Goal: Task Accomplishment & Management: Use online tool/utility

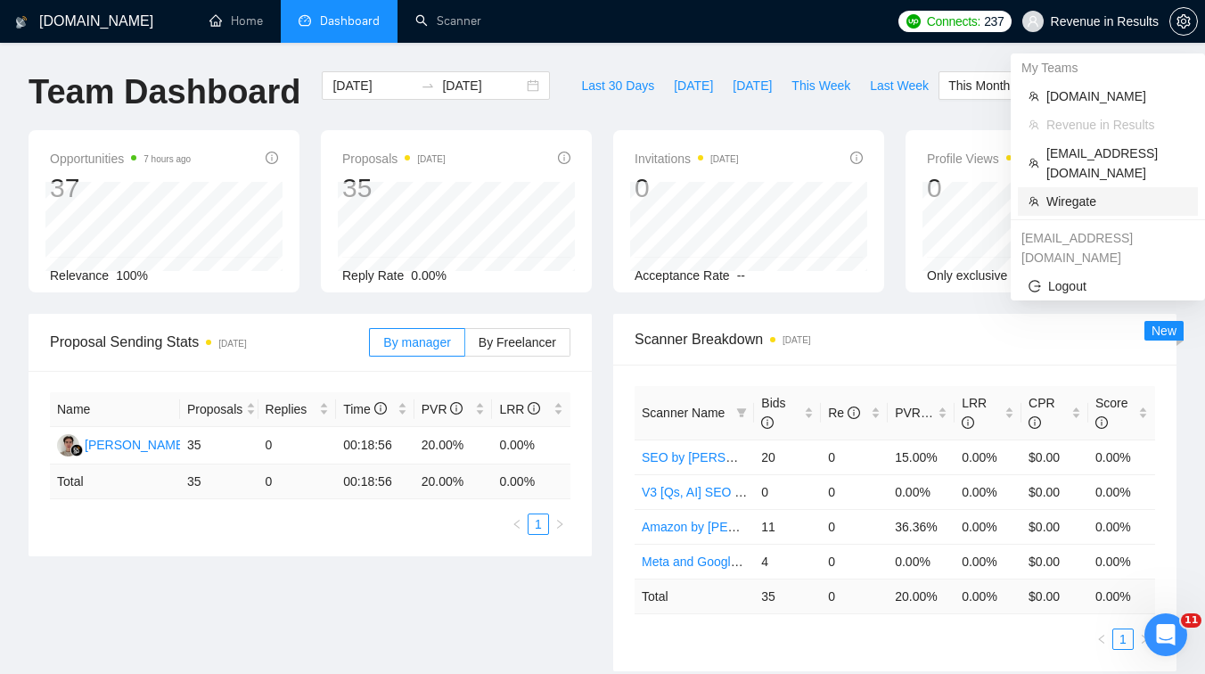
click at [1065, 192] on span "Wiregate" at bounding box center [1117, 202] width 141 height 20
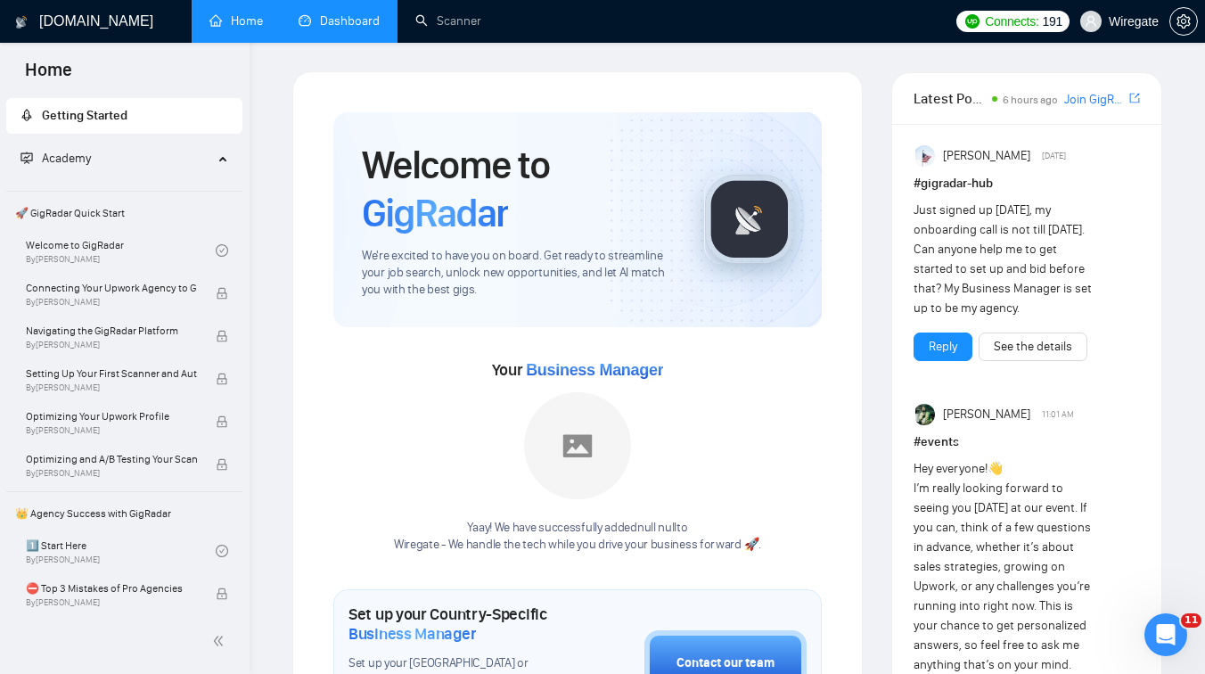
click at [333, 29] on link "Dashboard" at bounding box center [339, 20] width 81 height 15
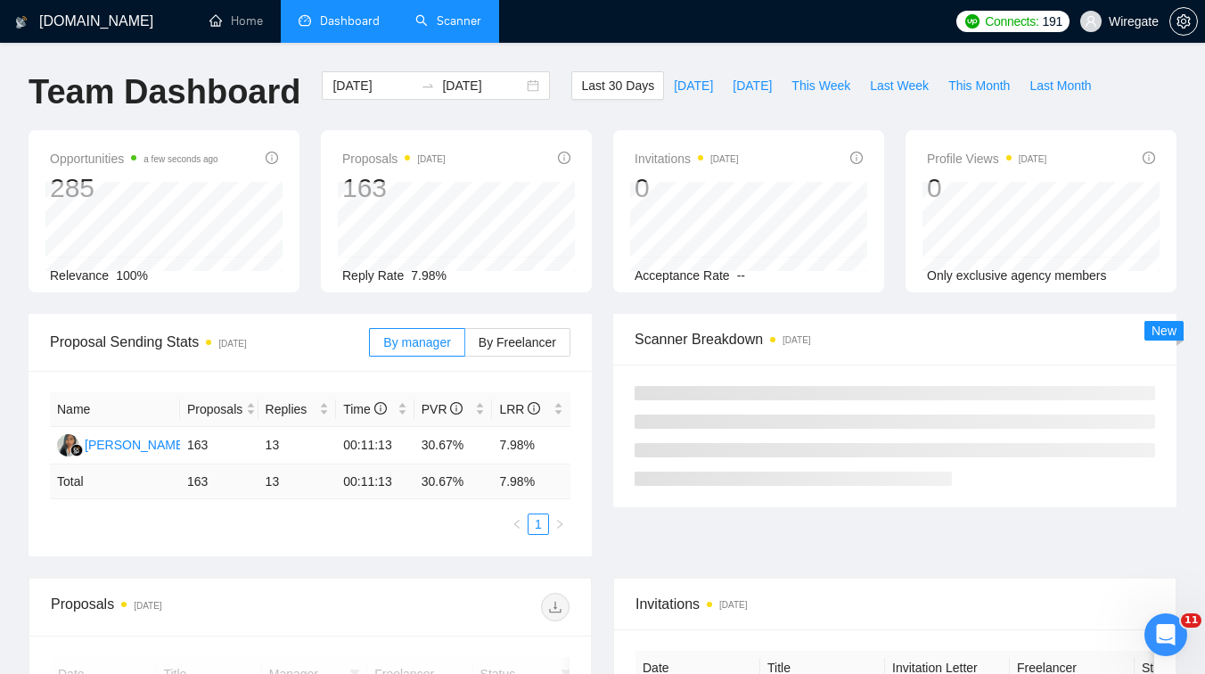
click at [434, 29] on link "Scanner" at bounding box center [448, 20] width 66 height 15
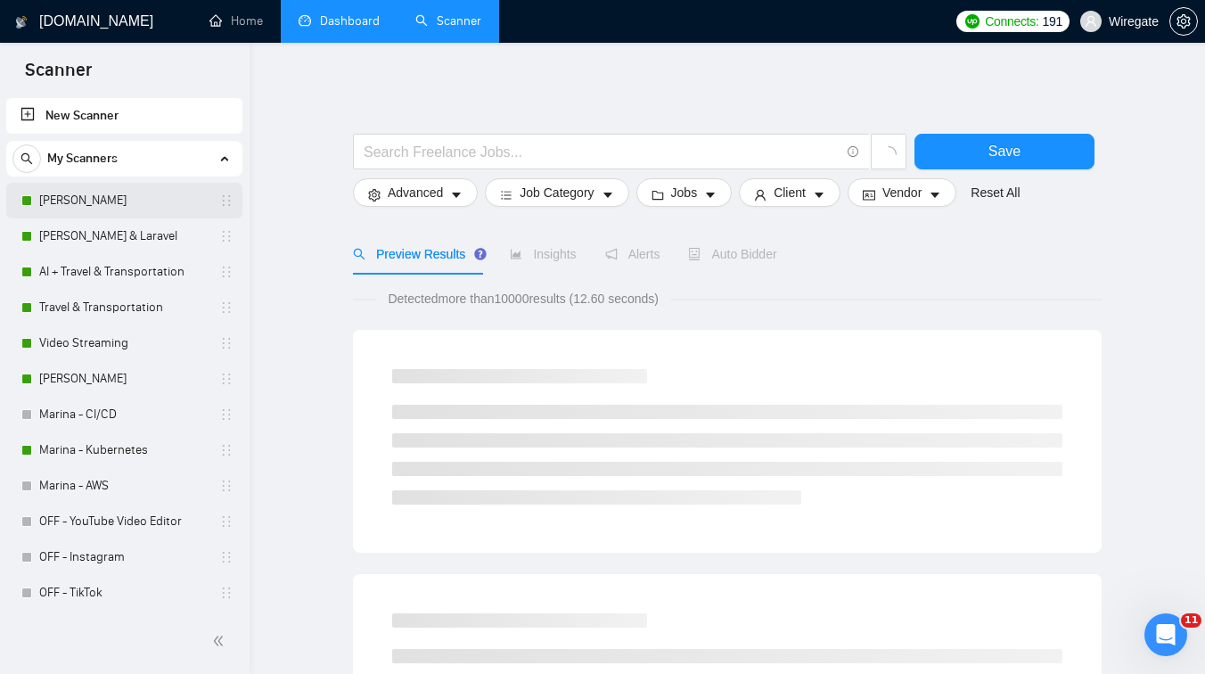
click at [118, 199] on link "[PERSON_NAME]" at bounding box center [123, 201] width 169 height 36
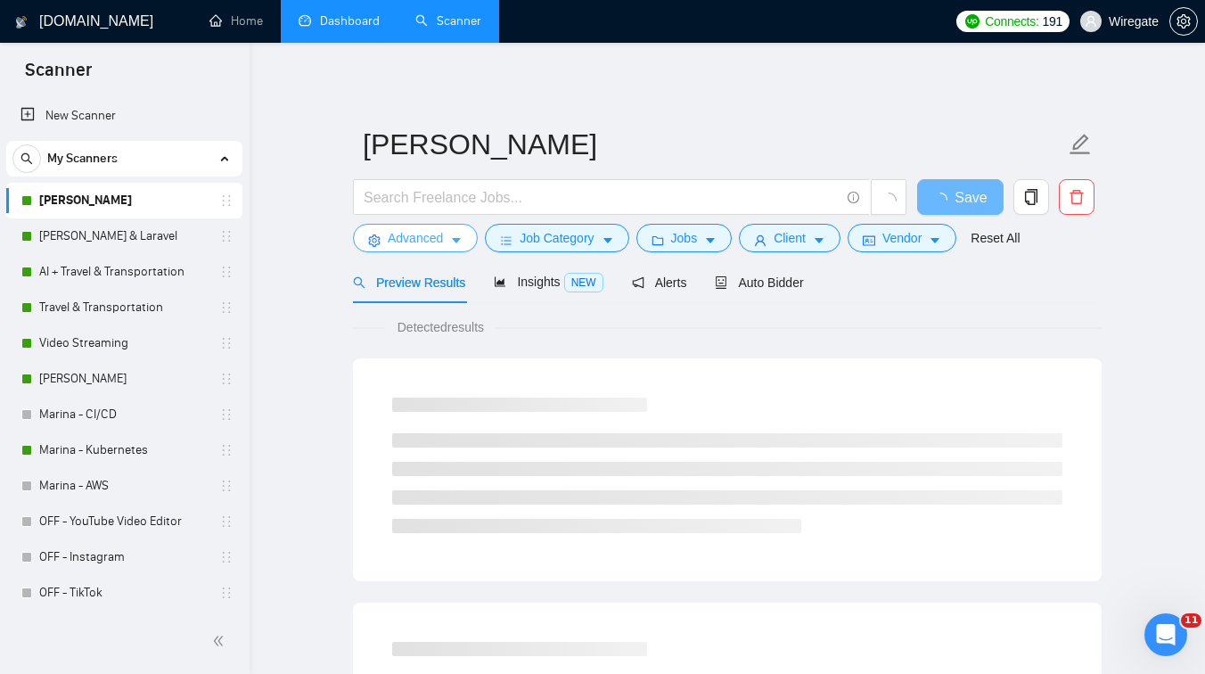
click at [413, 246] on span "Advanced" at bounding box center [415, 238] width 55 height 20
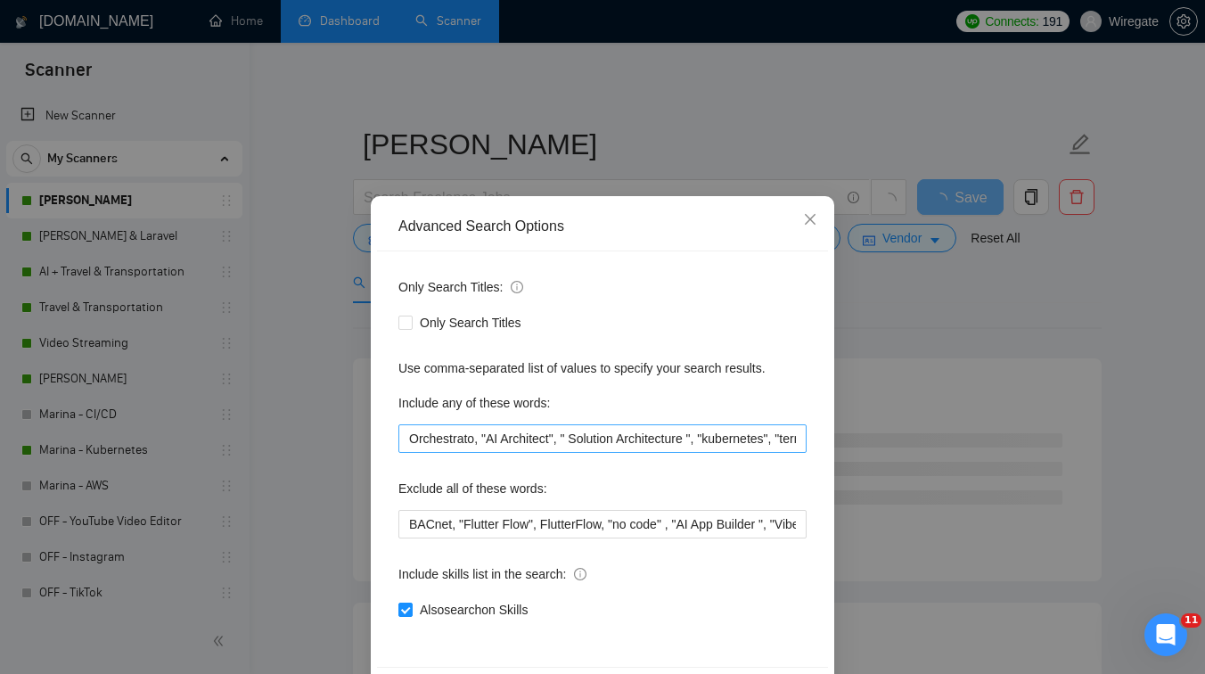
scroll to position [68, 0]
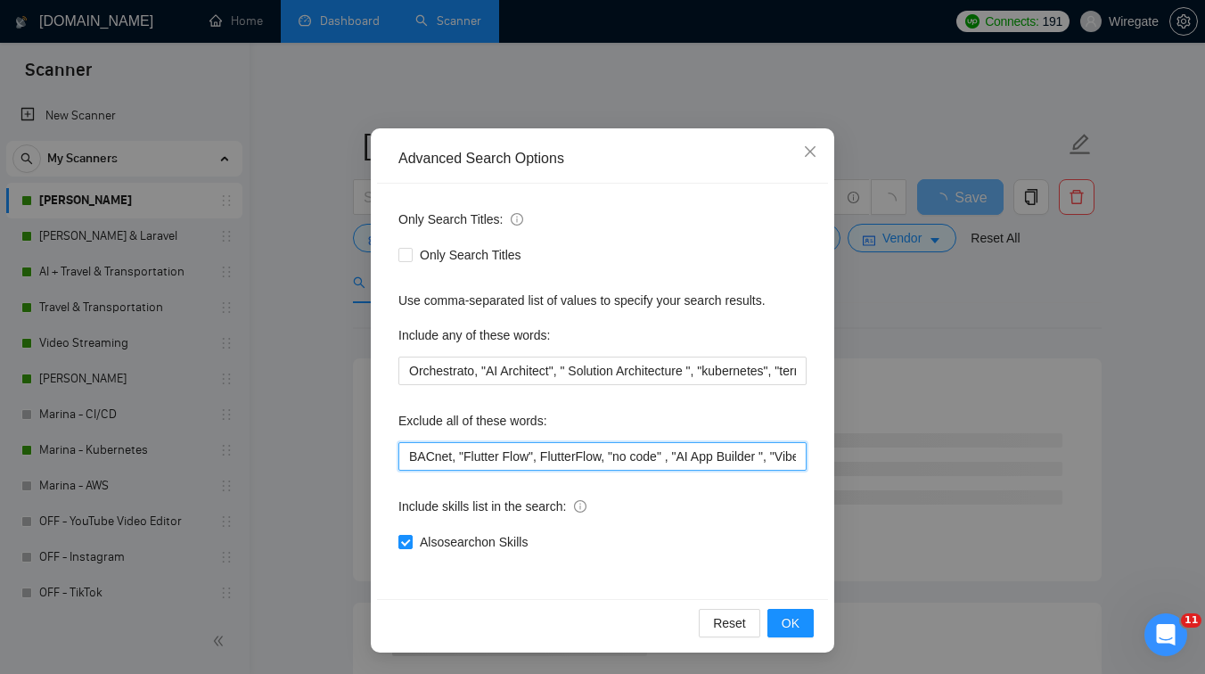
click at [525, 456] on input "BACnet, "Flutter Flow", FlutterFlow, "no code" , "AI App Builder ", "Vibe Codin…" at bounding box center [603, 456] width 408 height 29
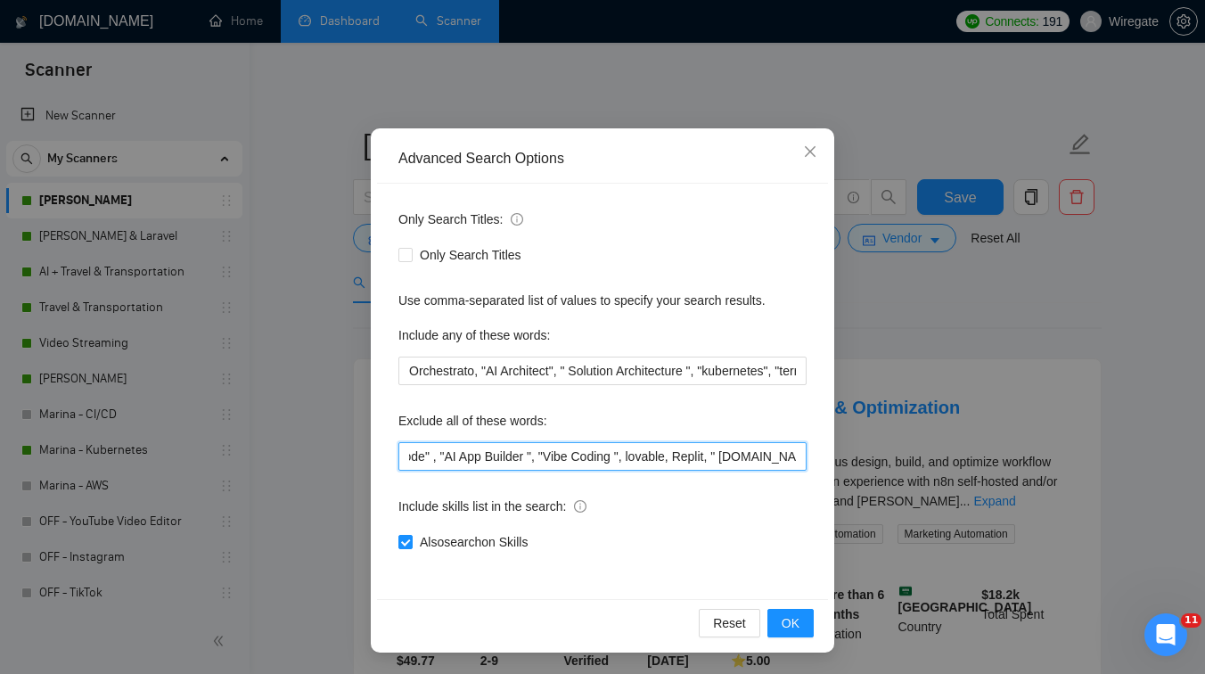
click at [572, 457] on input "BACnet, "Flutter Flow", FlutterFlow, "no code" , "AI App Builder ", "Vibe Codin…" at bounding box center [603, 456] width 408 height 29
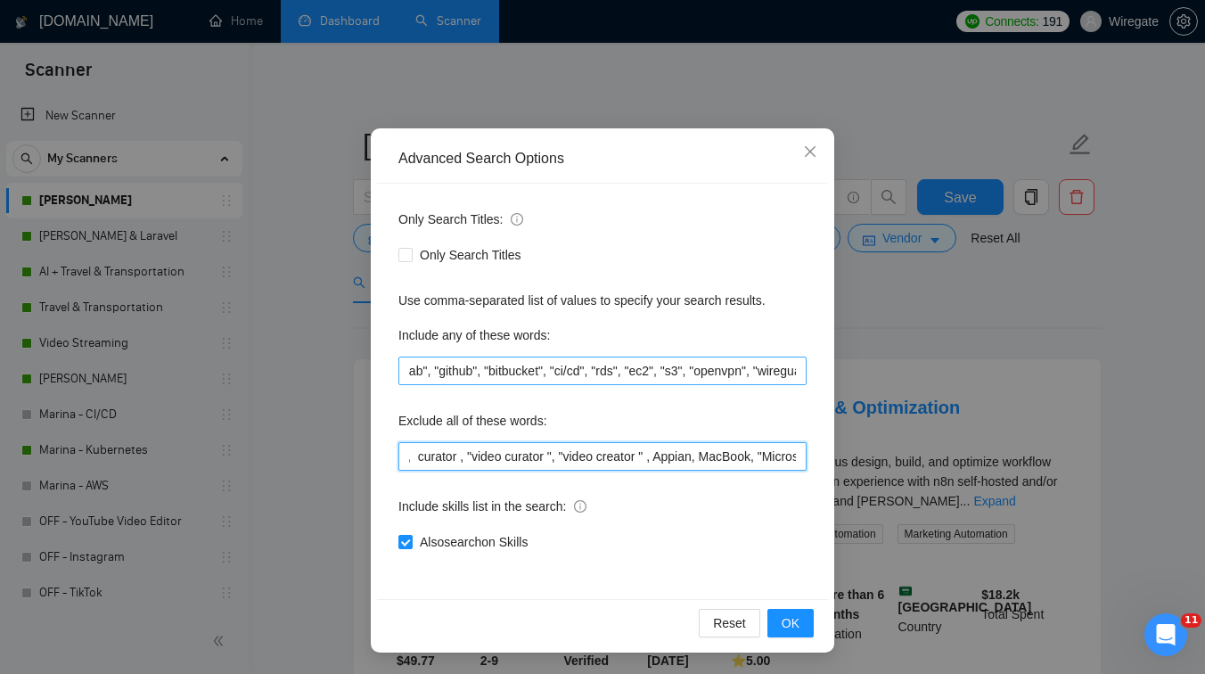
scroll to position [0, 1008]
click at [717, 461] on input "BACnet, "Flutter Flow", FlutterFlow, "no code" , "AI App Builder ", "Vibe Codin…" at bounding box center [603, 456] width 408 height 29
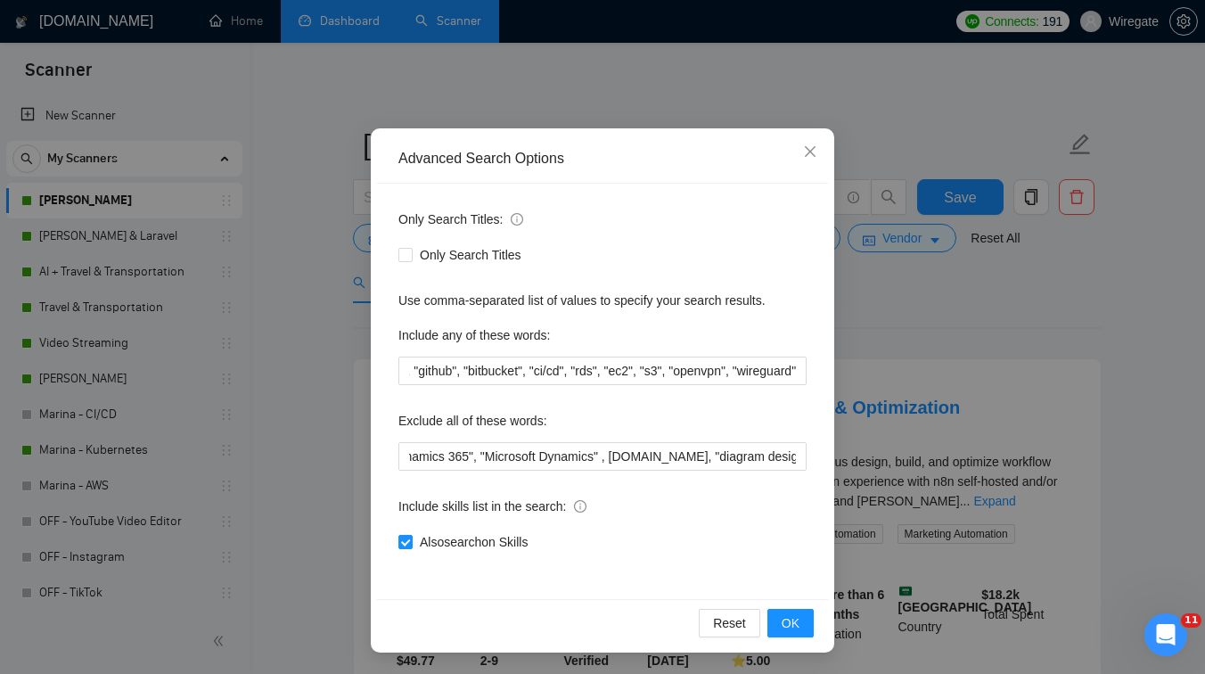
click at [900, 306] on div "Advanced Search Options Only Search Titles: Only Search Titles Use comma-separa…" at bounding box center [602, 337] width 1205 height 674
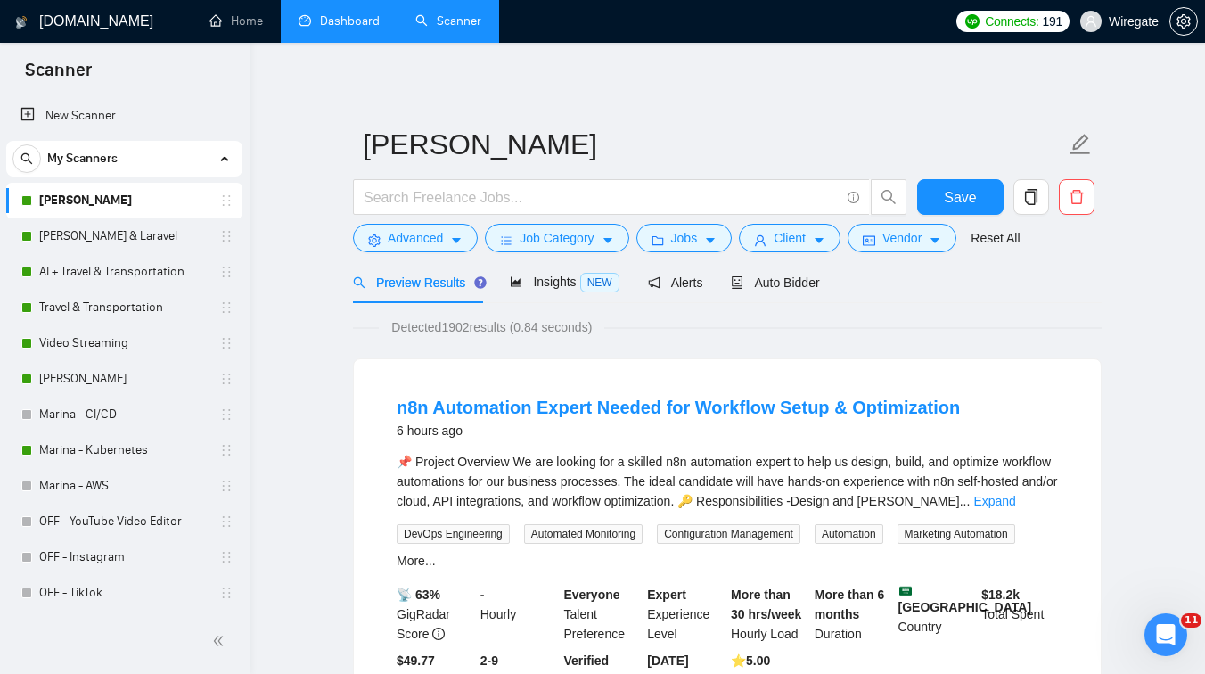
scroll to position [0, 0]
click at [109, 350] on link "Video Streaming" at bounding box center [123, 343] width 169 height 36
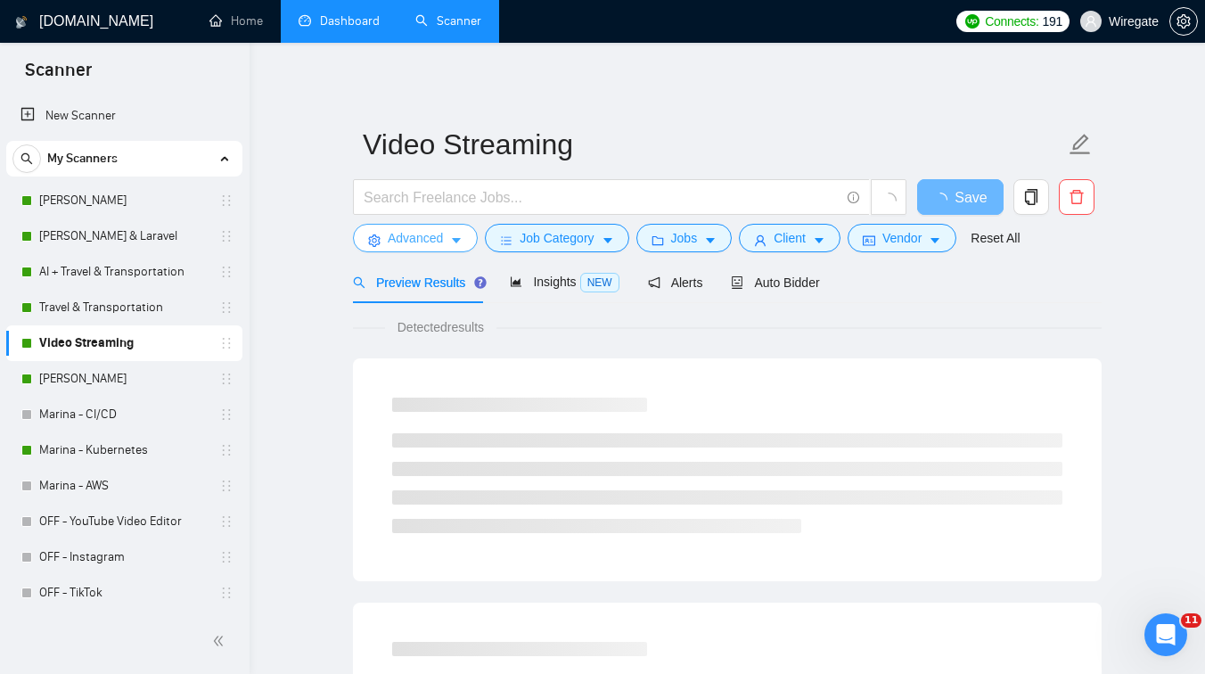
click at [452, 234] on span "caret-down" at bounding box center [456, 240] width 12 height 13
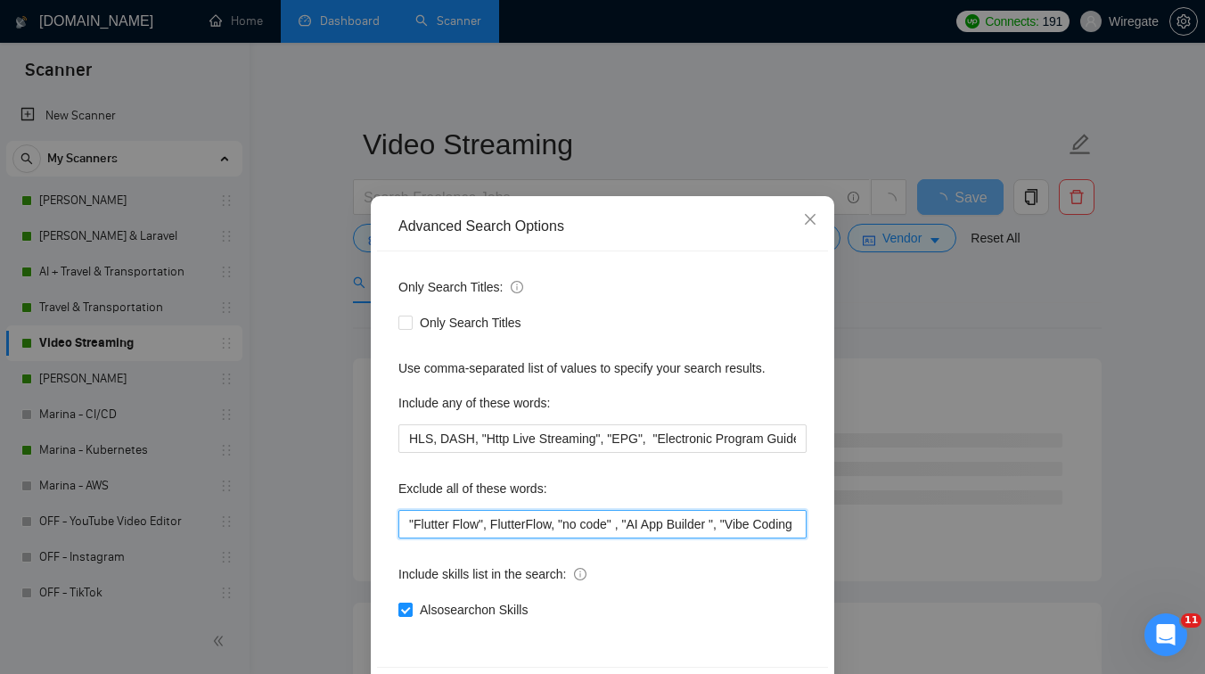
click at [544, 514] on input ""Flutter Flow", FlutterFlow, "no code" , "AI App Builder ", "Vibe Coding ", lov…" at bounding box center [603, 524] width 408 height 29
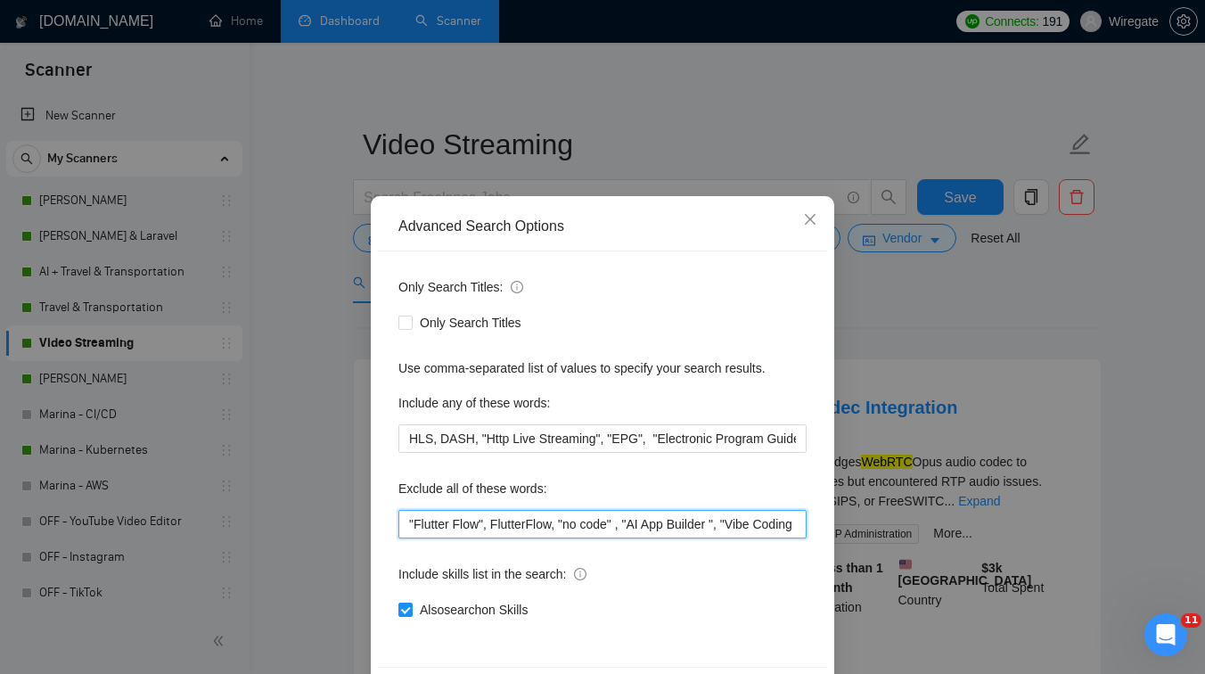
click at [623, 521] on input ""Flutter Flow", FlutterFlow, "no code" , "AI App Builder ", "Vibe Coding ", lov…" at bounding box center [603, 524] width 408 height 29
click at [663, 523] on input ""Flutter Flow", FlutterFlow, "no code" , "AI App Builder ", "Vibe Coding ", lov…" at bounding box center [603, 524] width 408 height 29
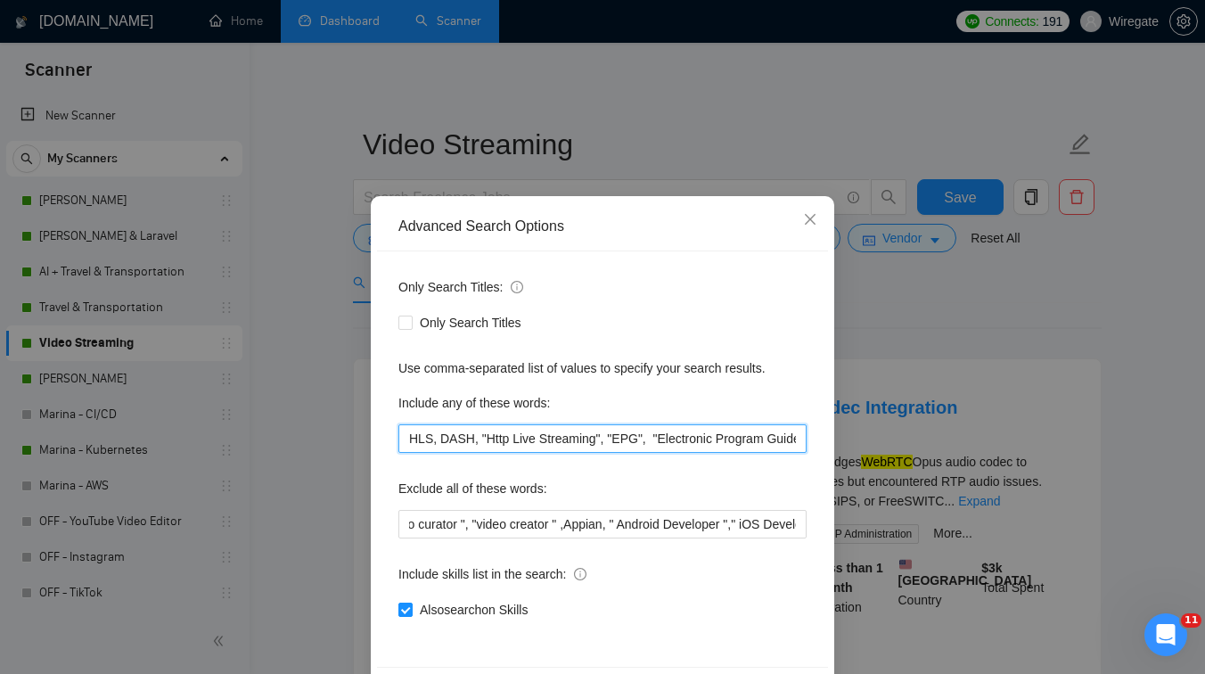
click at [645, 438] on input "HLS, DASH, "Http Live Streaming", "EPG", "Electronic Program Guide", RTMP, RTSP…" at bounding box center [603, 438] width 408 height 29
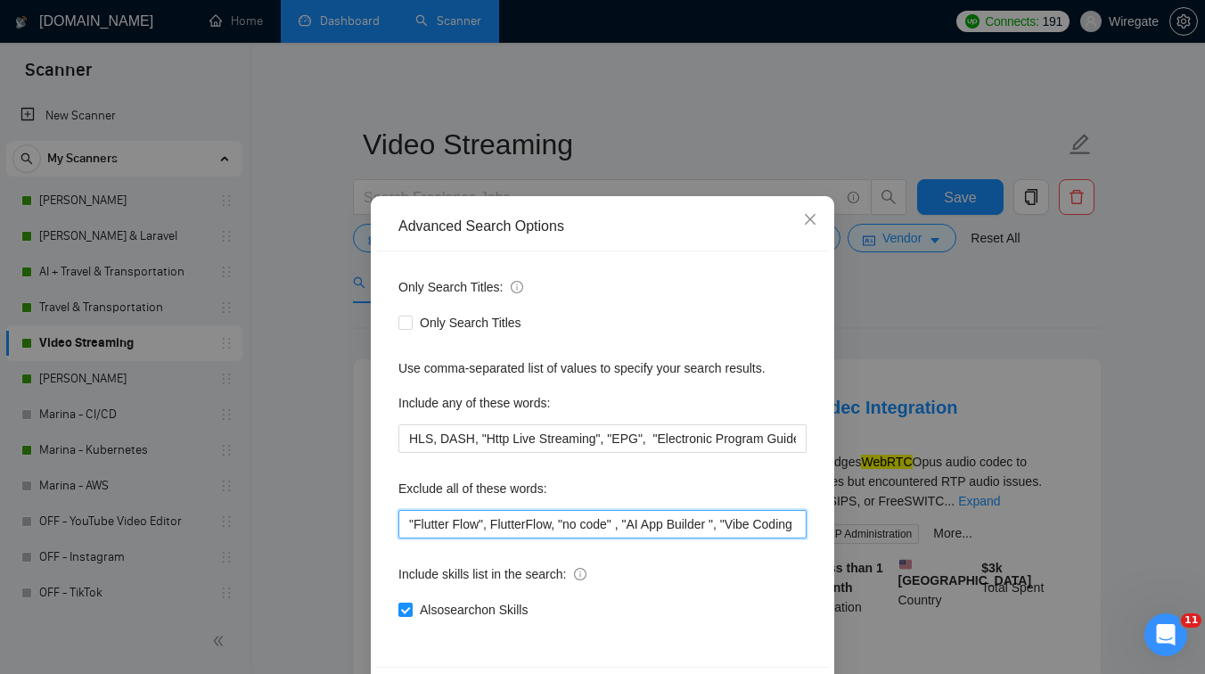
click at [403, 530] on input ""Flutter Flow", FlutterFlow, "no code" , "AI App Builder ", "Vibe Coding ", lov…" at bounding box center [603, 524] width 408 height 29
paste input "SIP"
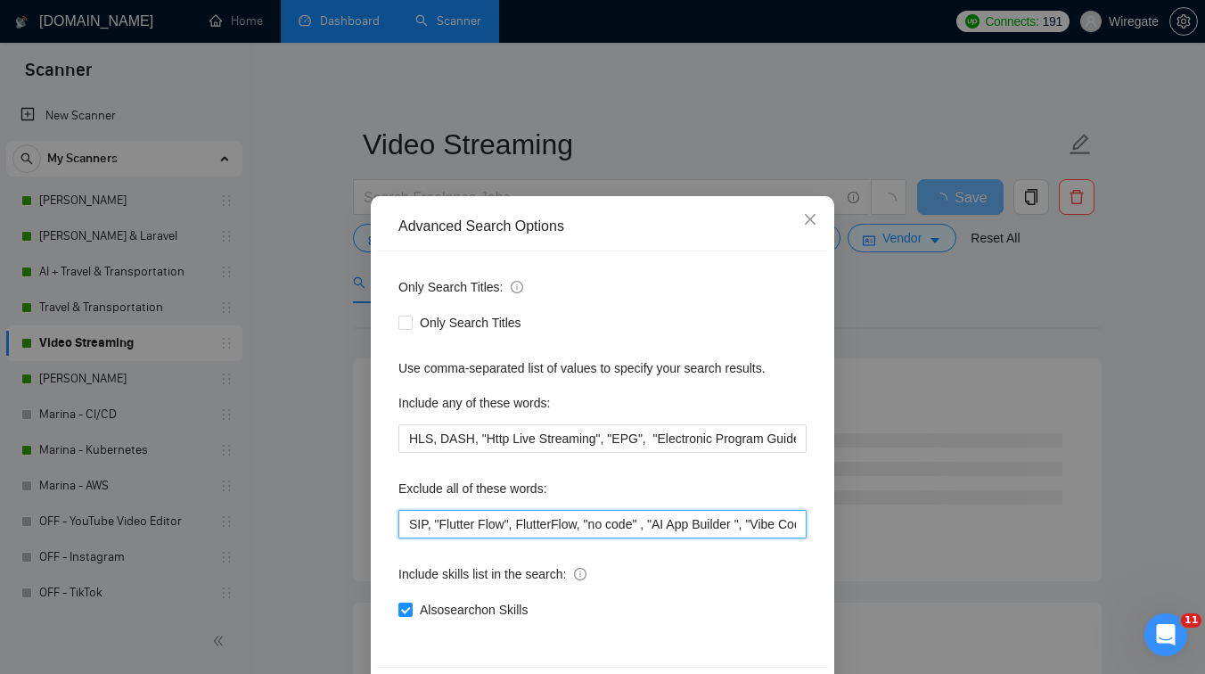
paste input "VoIP"
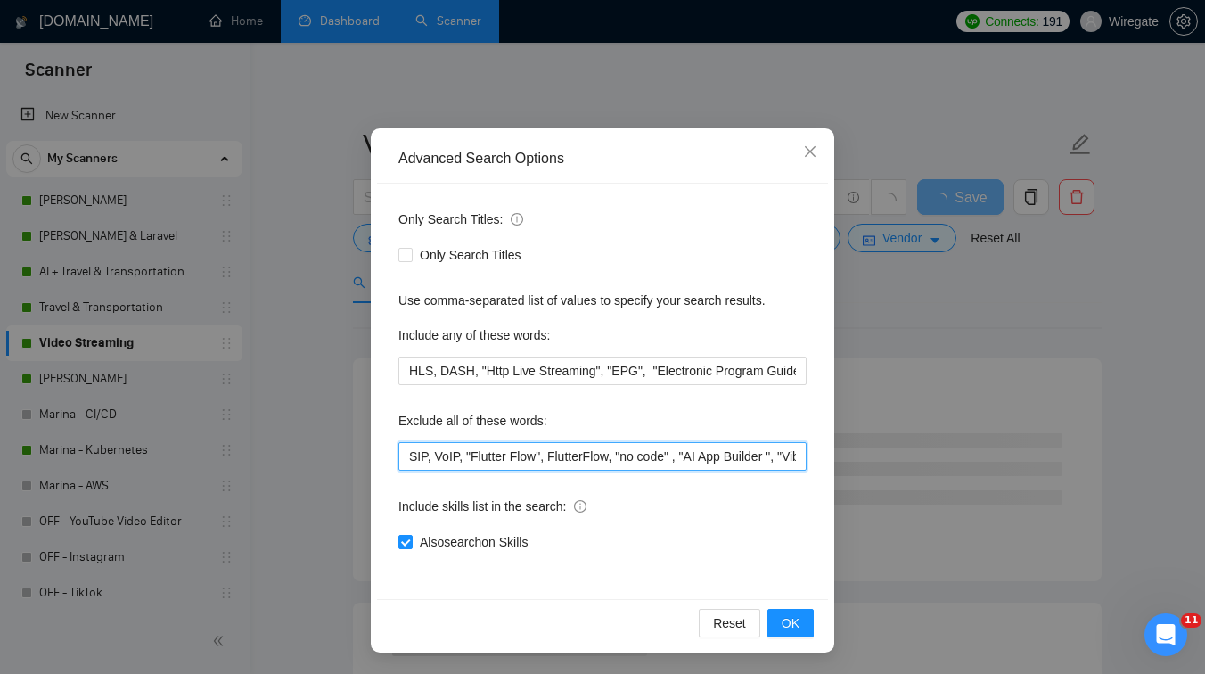
drag, startPoint x: 464, startPoint y: 456, endPoint x: 372, endPoint y: 462, distance: 92.9
click at [372, 462] on div "Advanced Search Options Only Search Titles: Only Search Titles Use comma-separa…" at bounding box center [603, 390] width 464 height 524
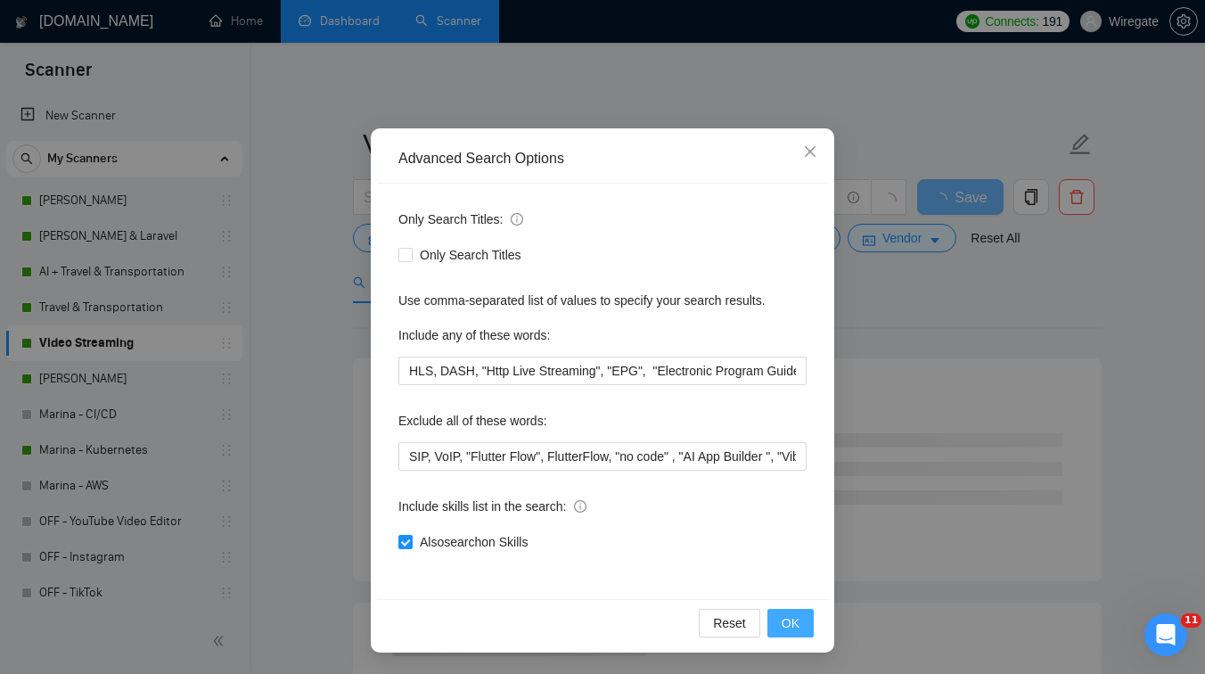
click at [804, 623] on button "OK" at bounding box center [791, 623] width 46 height 29
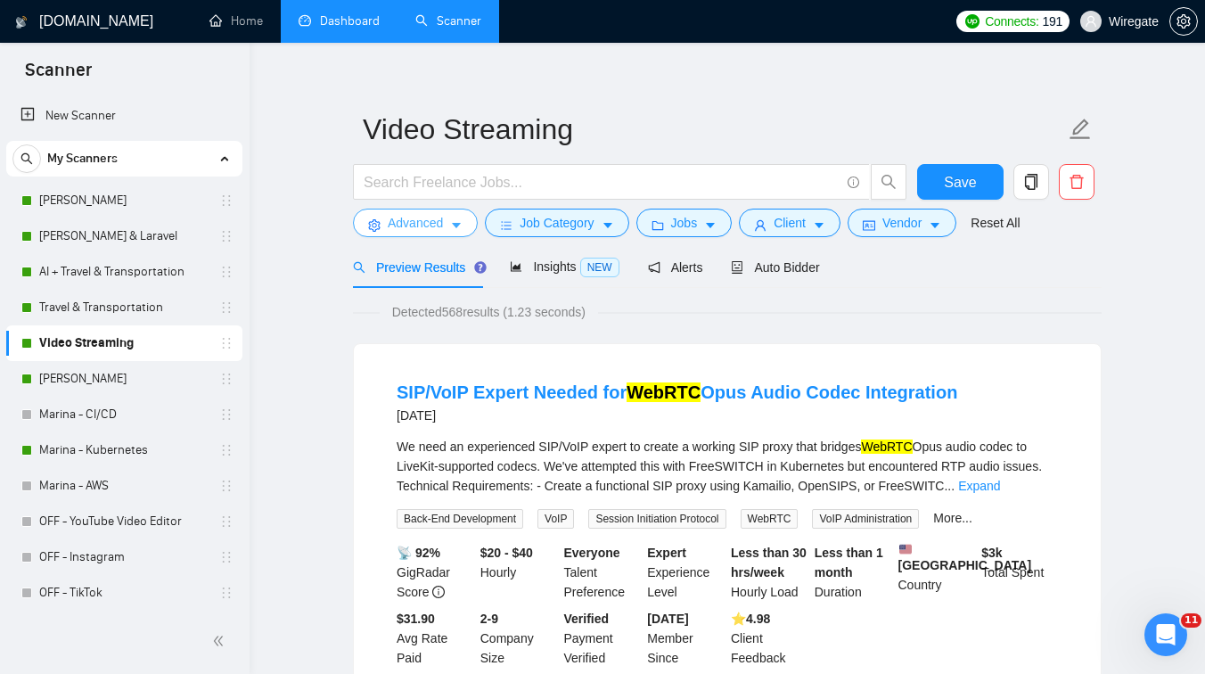
scroll to position [19, 0]
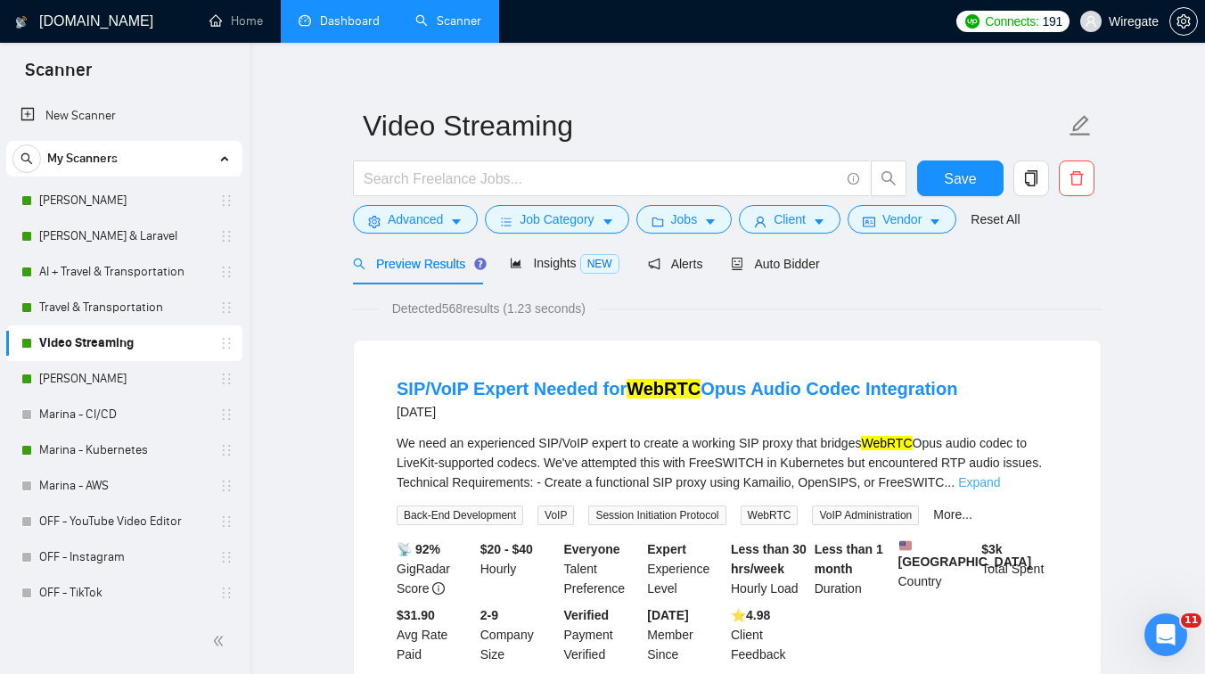
click at [1000, 475] on link "Expand" at bounding box center [979, 482] width 42 height 14
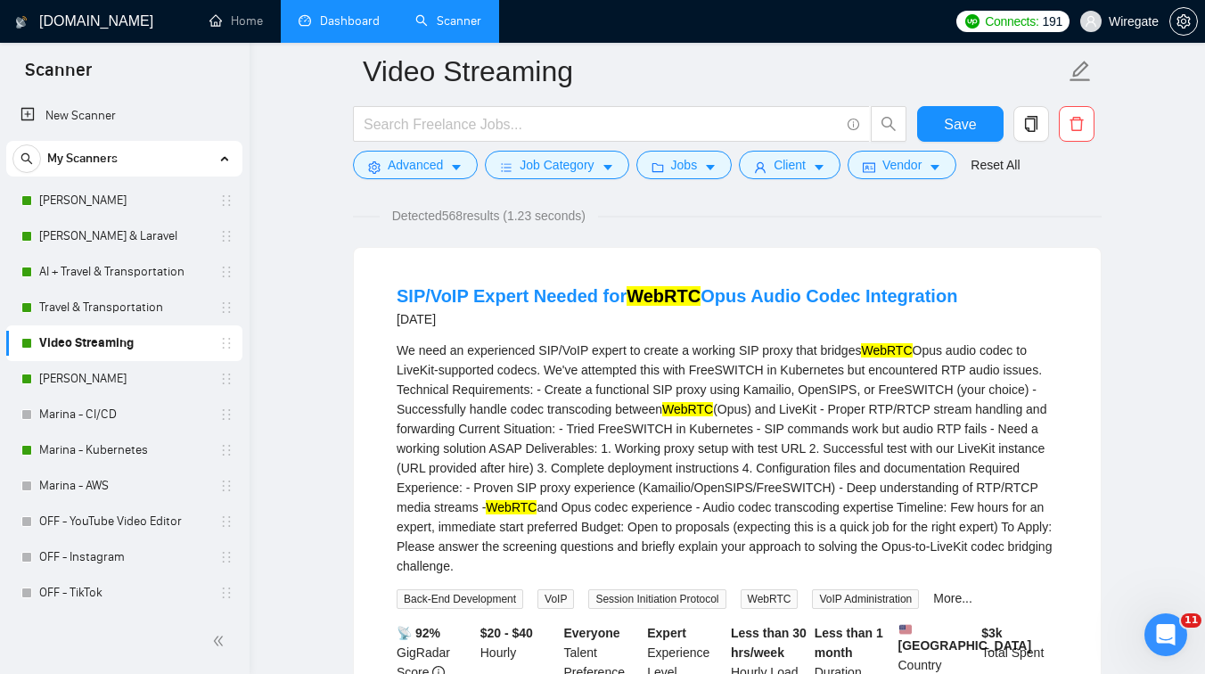
scroll to position [124, 0]
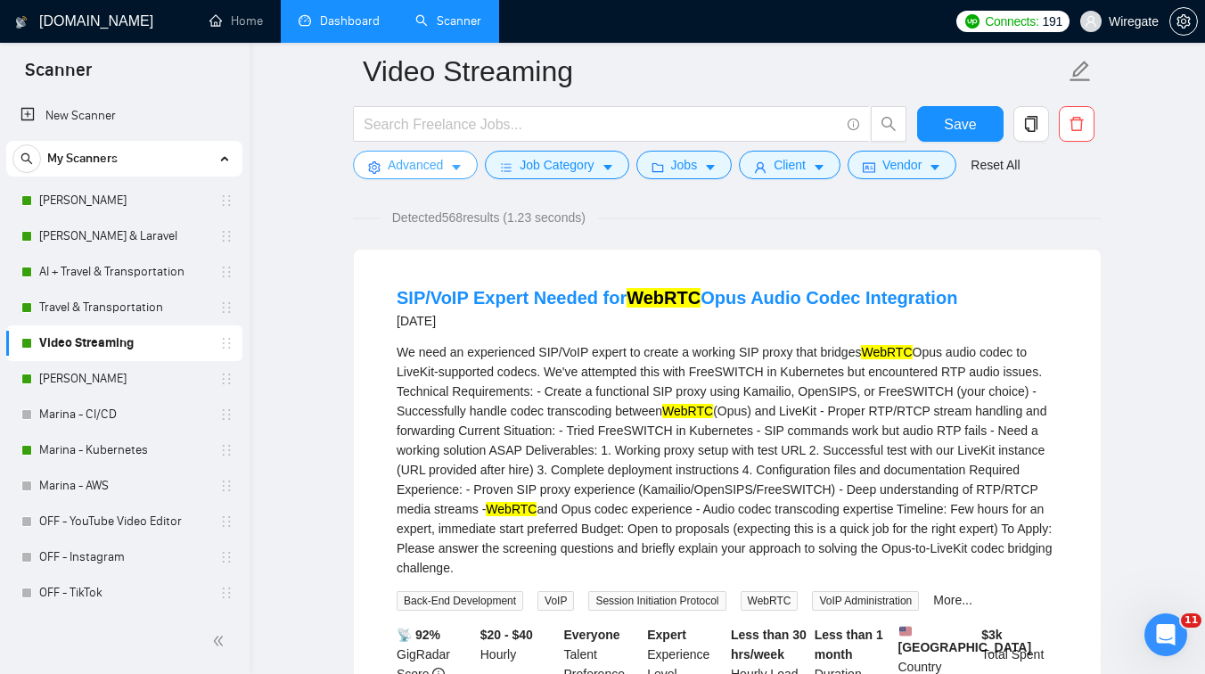
click at [419, 170] on span "Advanced" at bounding box center [415, 165] width 55 height 20
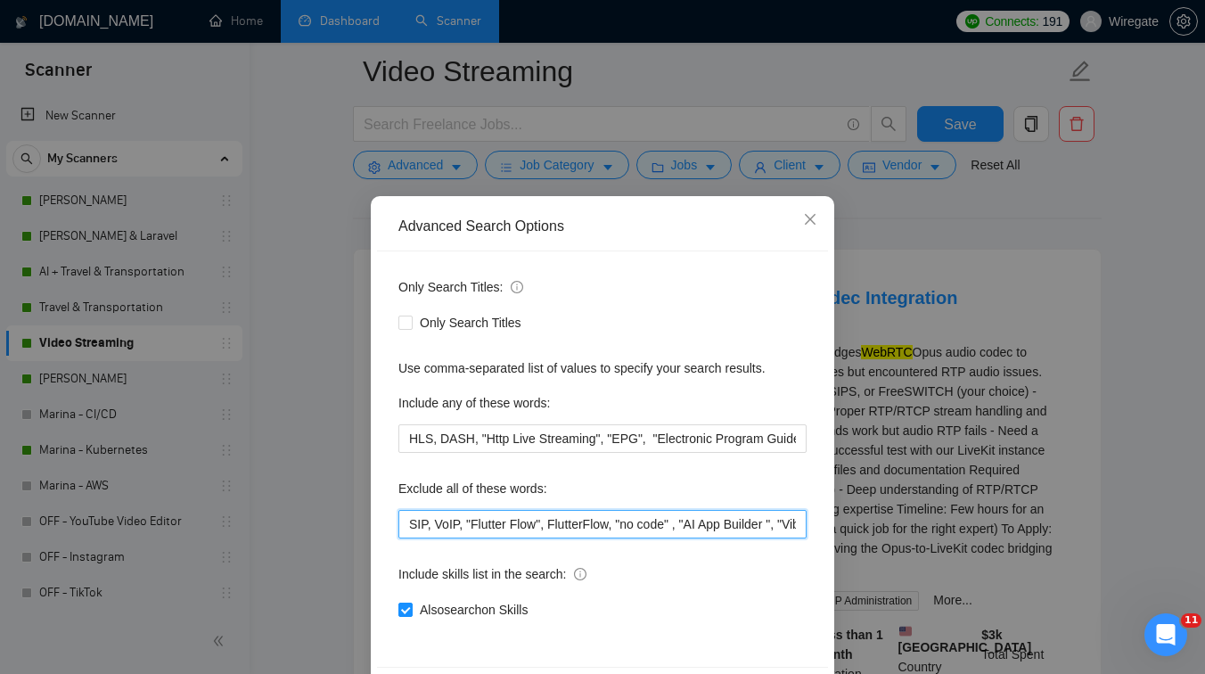
drag, startPoint x: 458, startPoint y: 523, endPoint x: 400, endPoint y: 522, distance: 58.0
click at [399, 522] on input "SIP, VoIP, "Flutter Flow", FlutterFlow, "no code" , "AI App Builder ", "Vibe Co…" at bounding box center [603, 524] width 408 height 29
click at [407, 531] on input "SIP, VoIP, "Flutter Flow", FlutterFlow, "no code" , "AI App Builder ", "Vibe Co…" at bounding box center [603, 524] width 408 height 29
paste input "SIP, VoIP"
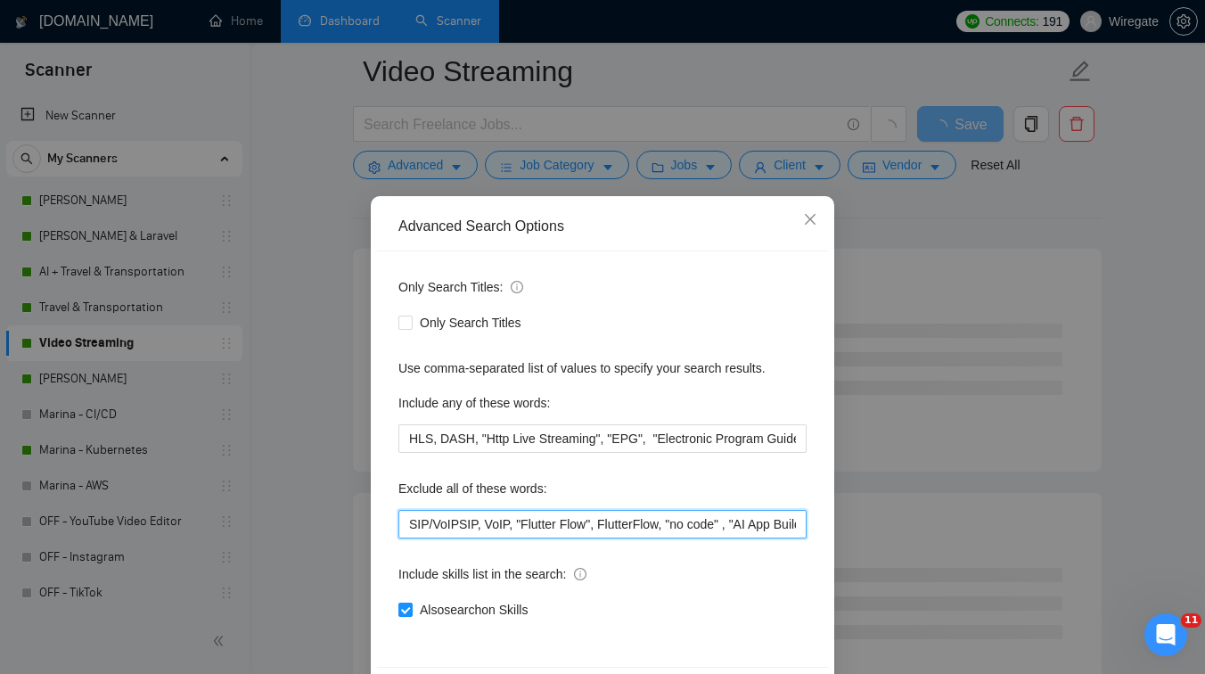
click at [454, 524] on input "SIP/VoIPSIP, VoIP, "Flutter Flow", FlutterFlow, "no code" , "AI App Builder ", …" at bounding box center [603, 524] width 408 height 29
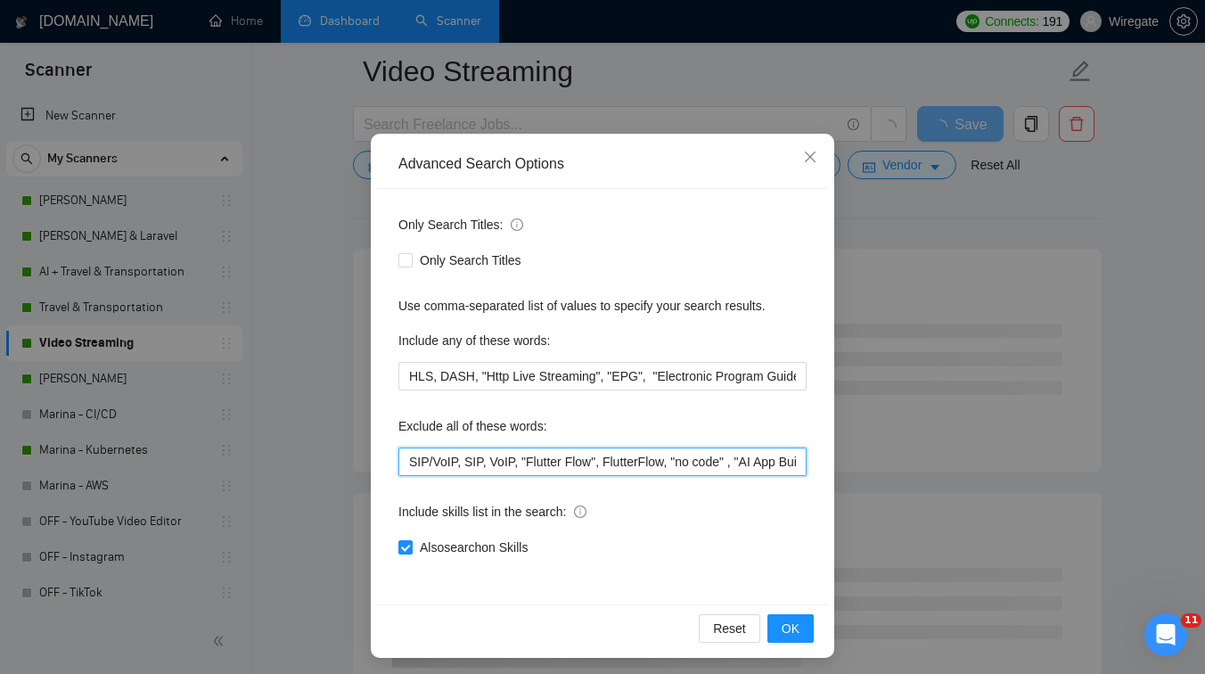
scroll to position [68, 0]
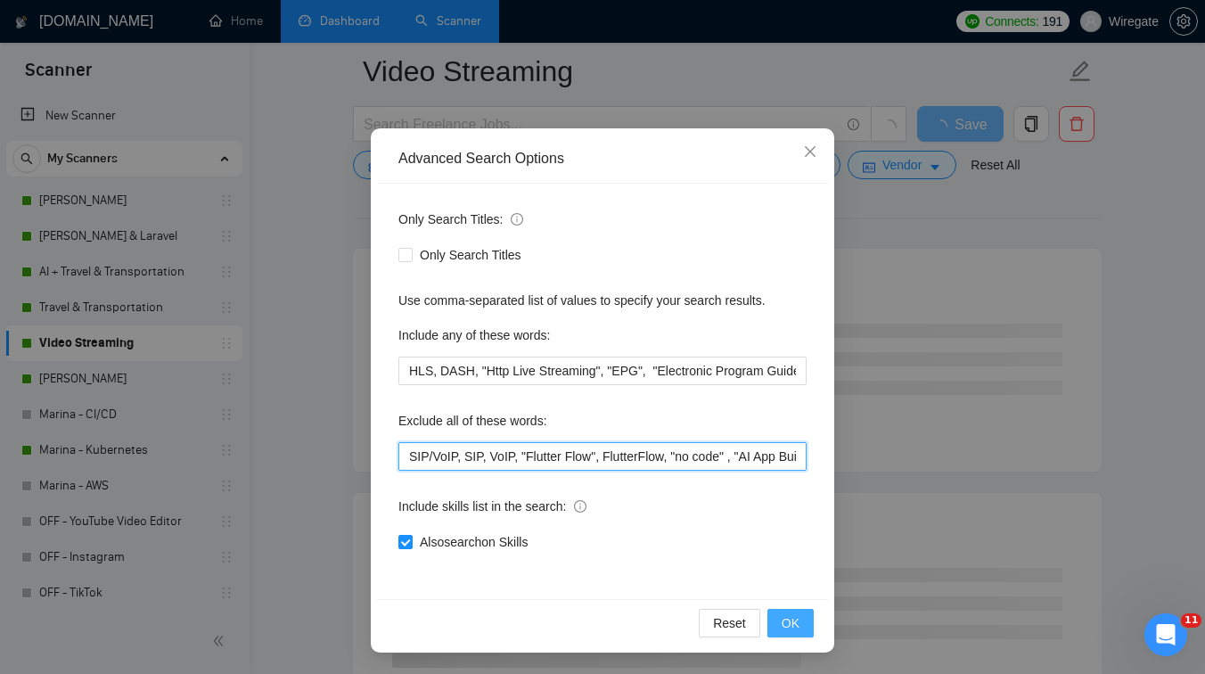
type input "SIP/VoIP, SIP, VoIP, "Flutter Flow", FlutterFlow, "no code" , "AI App Builder "…"
click at [799, 620] on span "OK" at bounding box center [791, 623] width 18 height 20
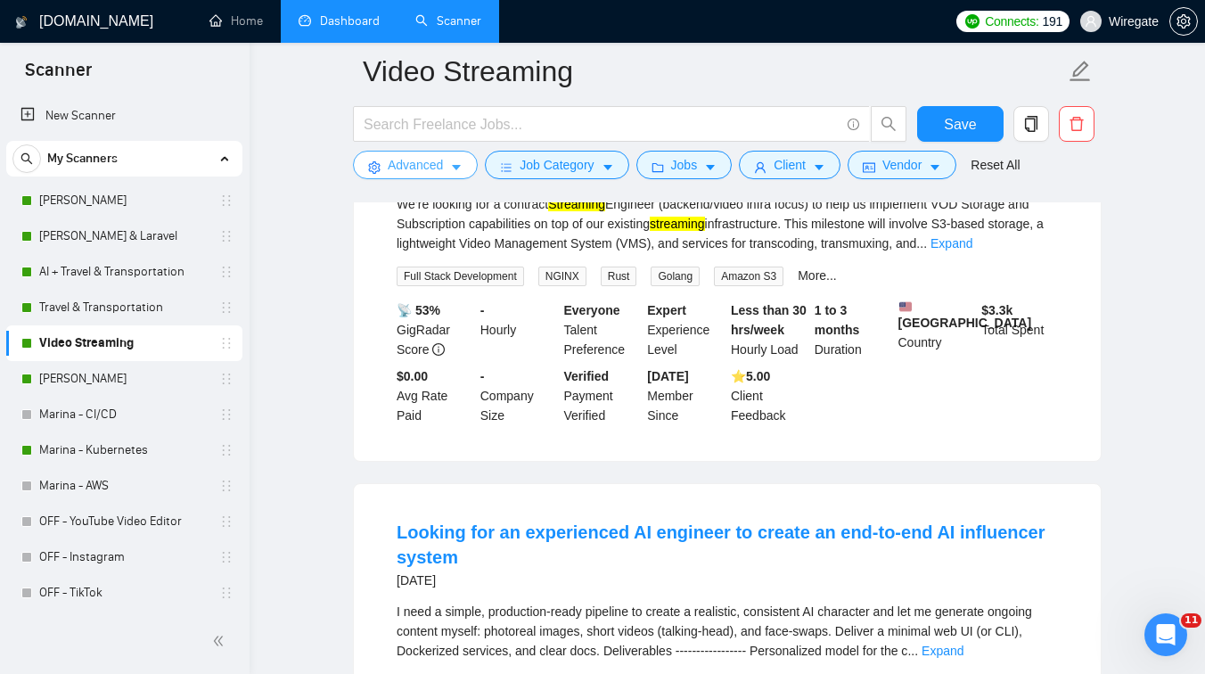
scroll to position [0, 0]
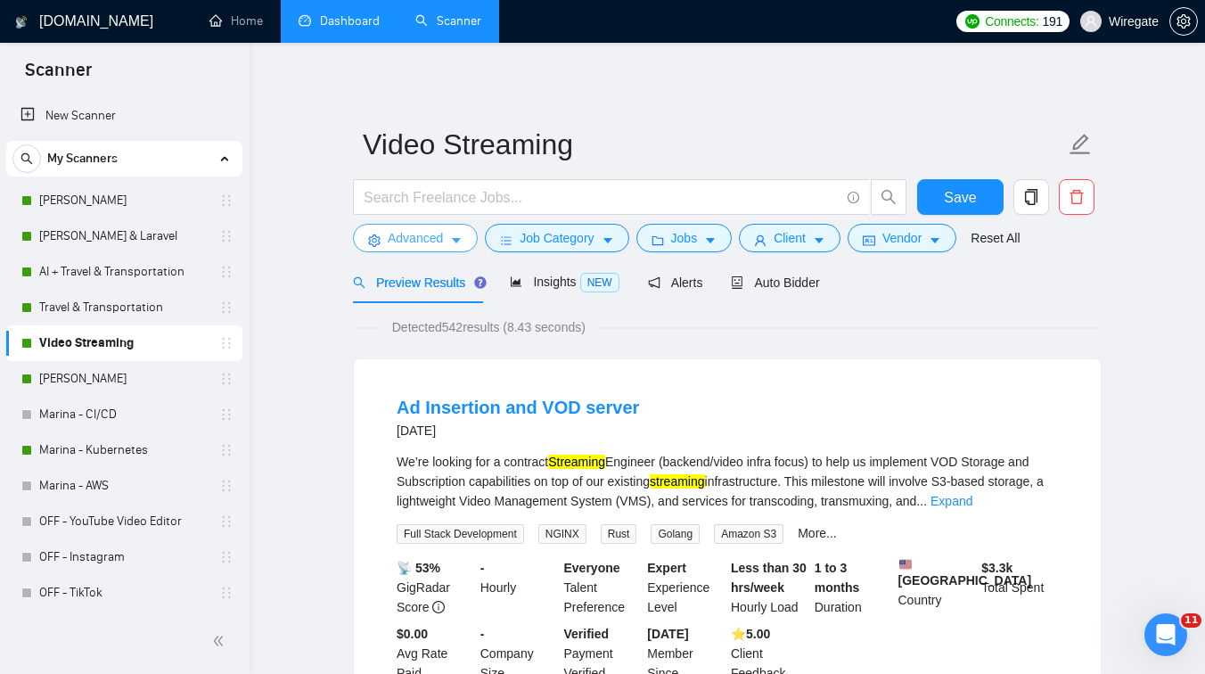
click at [383, 249] on button "Advanced" at bounding box center [415, 238] width 125 height 29
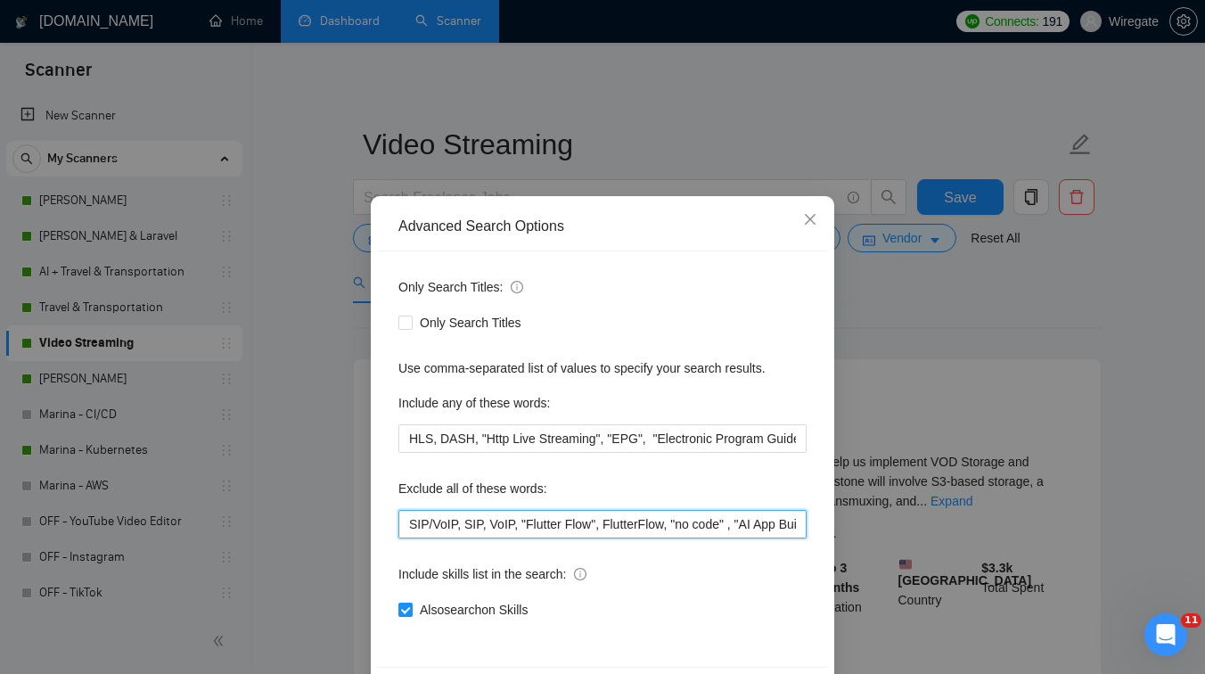
click at [546, 525] on input "SIP/VoIP, SIP, VoIP, "Flutter Flow", FlutterFlow, "no code" , "AI App Builder "…" at bounding box center [603, 524] width 408 height 29
click at [604, 530] on input "SIP/VoIP, SIP, VoIP, "Flutter Flow", FlutterFlow, "no code" , "AI App Builder "…" at bounding box center [603, 524] width 408 height 29
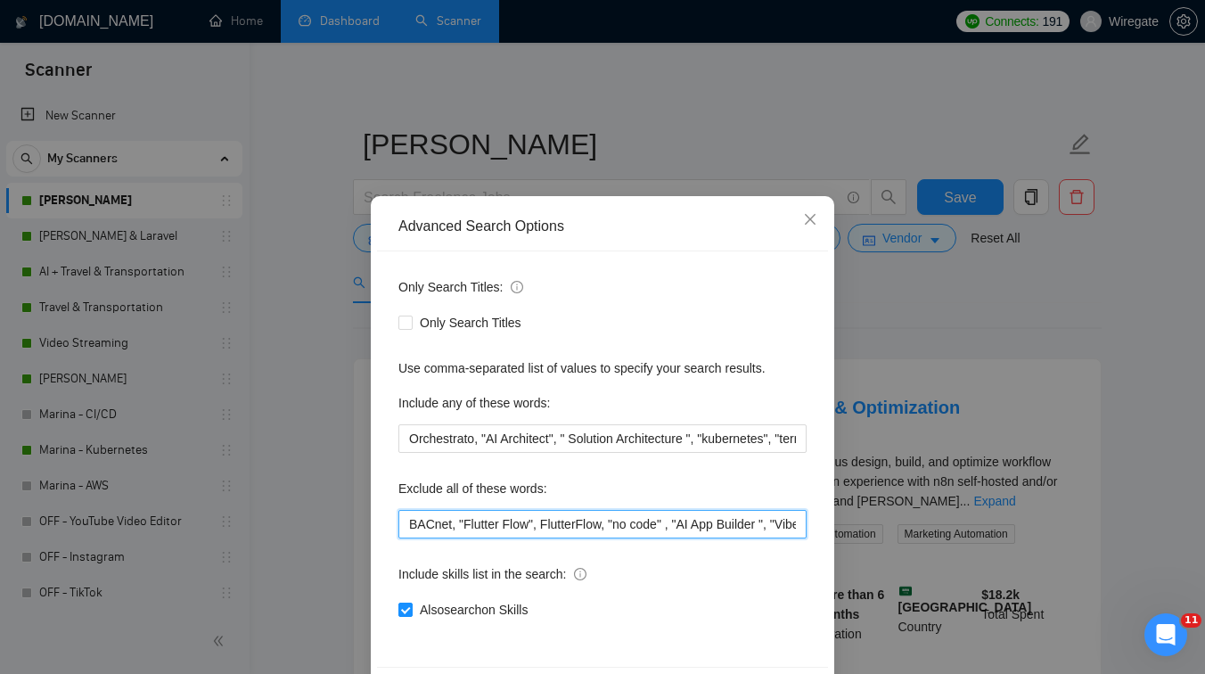
click at [407, 526] on input "BACnet, "Flutter Flow", FlutterFlow, "no code" , "AI App Builder ", "Vibe Codin…" at bounding box center [603, 524] width 408 height 29
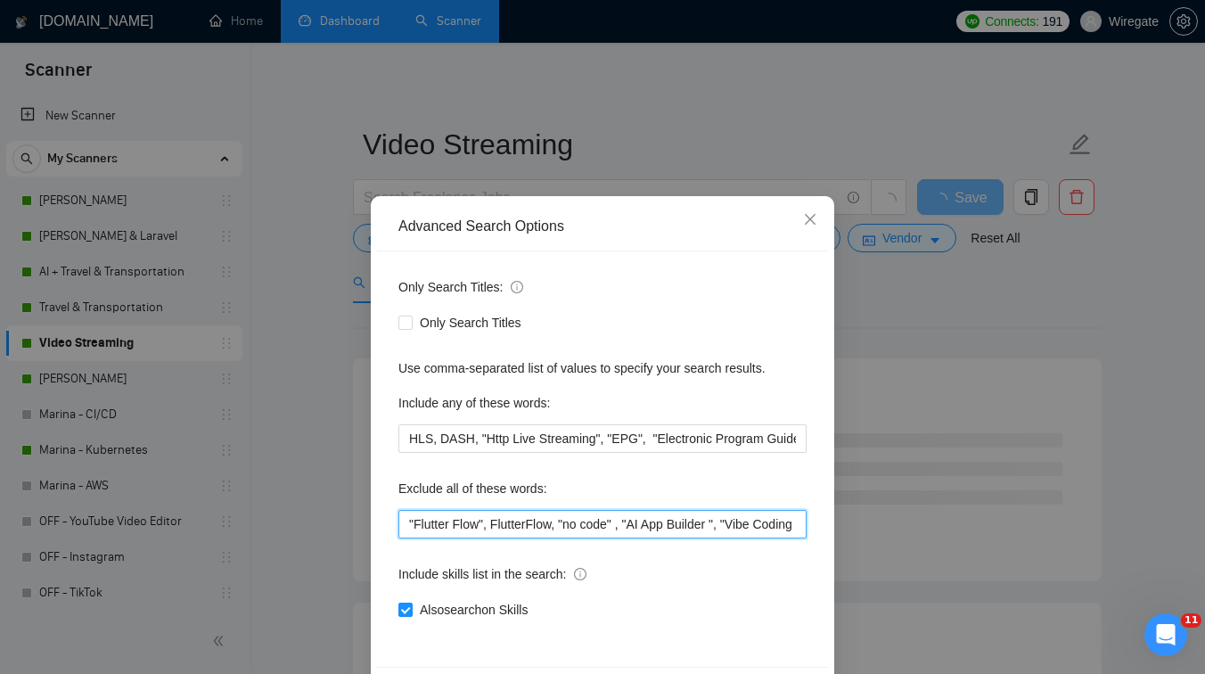
click at [456, 528] on input ""Flutter Flow", FlutterFlow, "no code" , "AI App Builder ", "Vibe Coding ", lov…" at bounding box center [603, 524] width 408 height 29
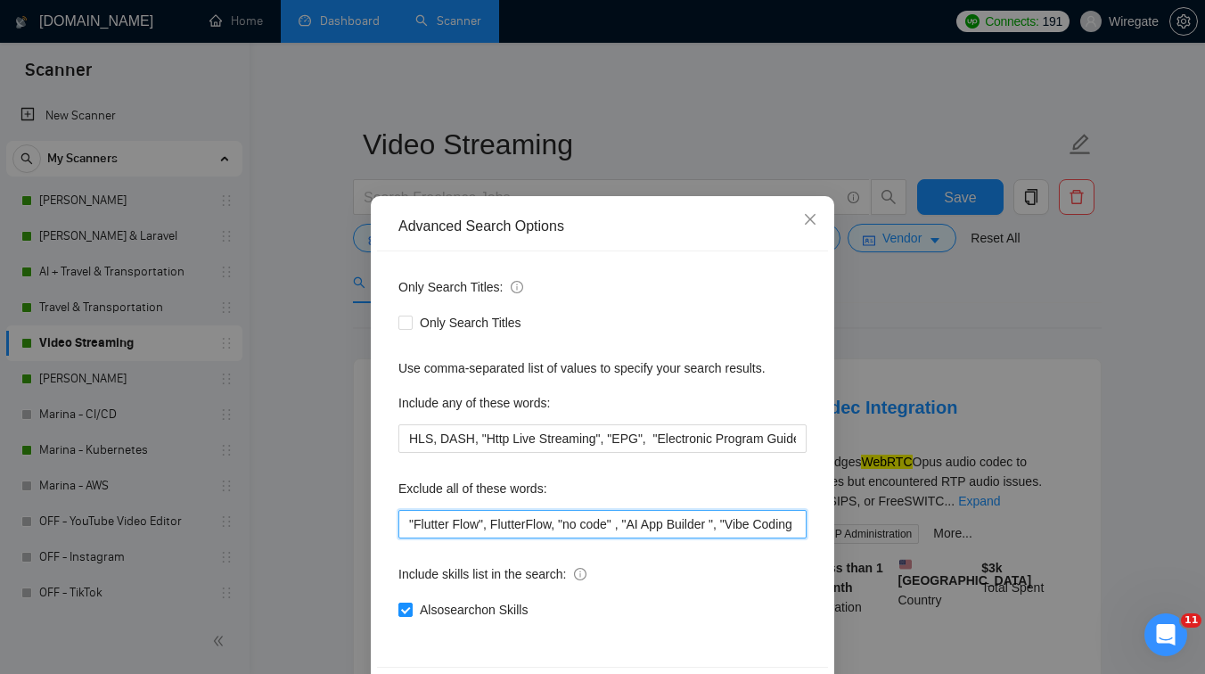
click at [403, 526] on input ""Flutter Flow", FlutterFlow, "no code" , "AI App Builder ", "Vibe Coding ", lov…" at bounding box center [603, 524] width 408 height 29
paste input "SIP, VoIP"
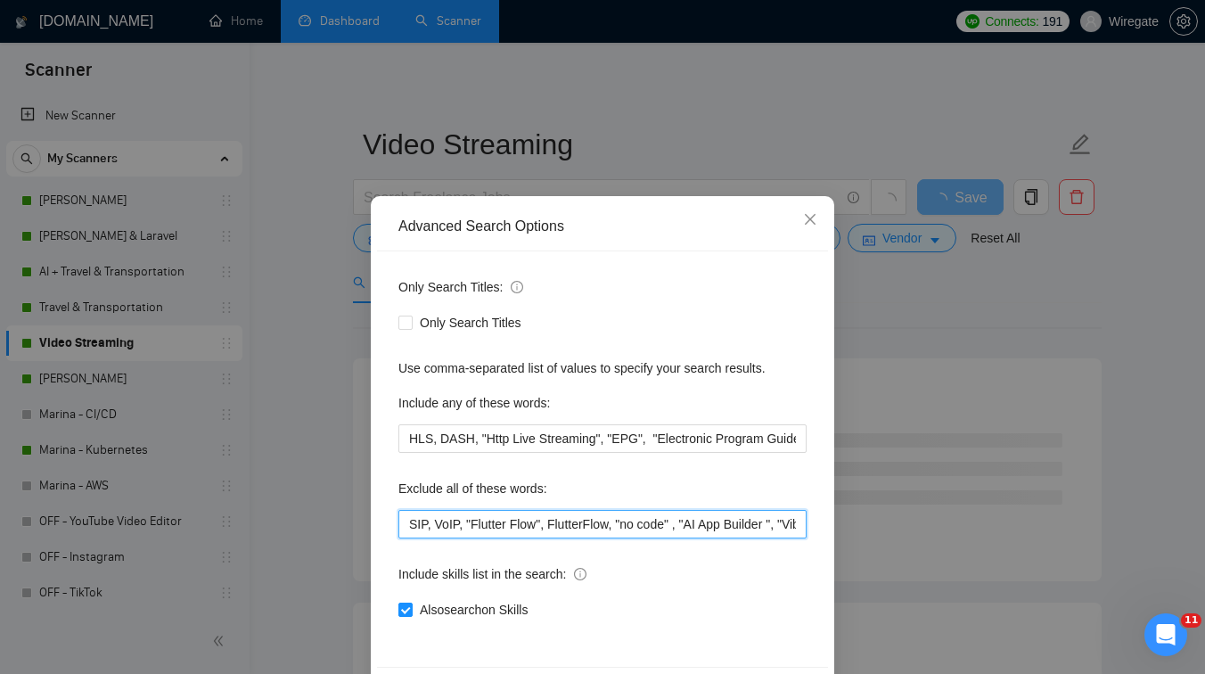
click at [408, 524] on input "SIP, VoIP, "Flutter Flow", FlutterFlow, "no code" , "AI App Builder ", "Vibe Co…" at bounding box center [603, 524] width 408 height 29
paste input "SIP, VoIP"
click at [434, 524] on input "SIP, VoIPSIP, VoIP, "Flutter Flow", FlutterFlow, "no code" , "AI App Builder ",…" at bounding box center [603, 524] width 408 height 29
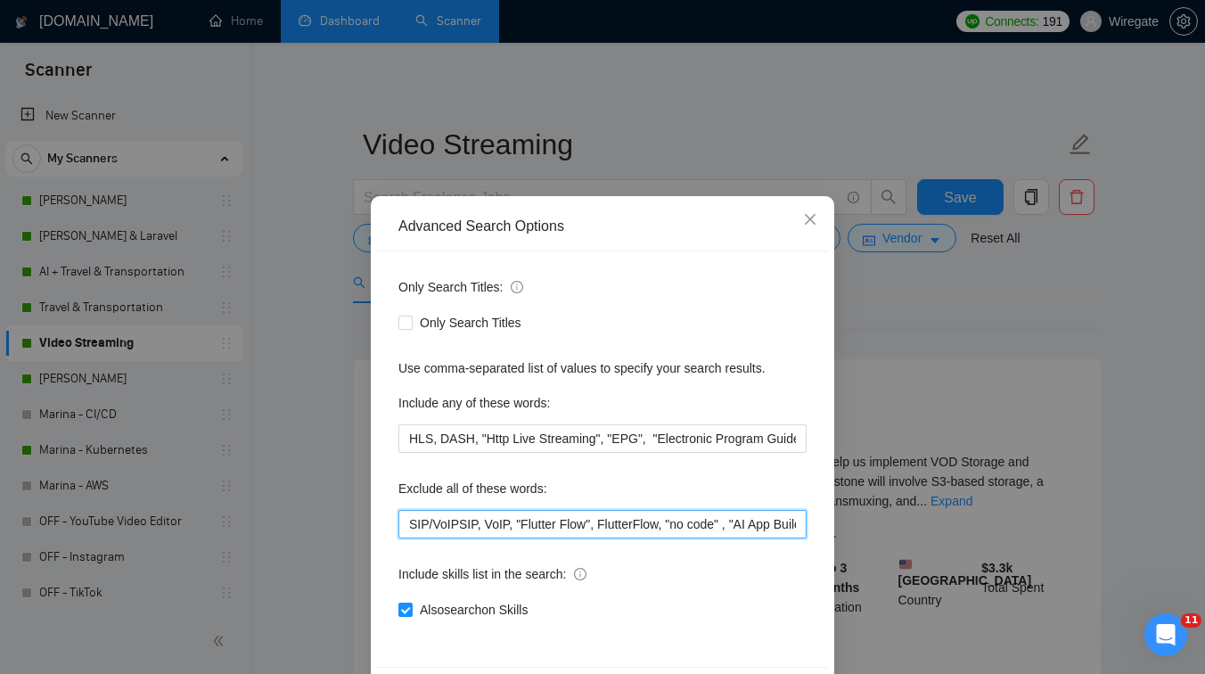
click at [453, 526] on input "SIP/VoIPSIP, VoIP, "Flutter Flow", FlutterFlow, "no code" , "AI App Builder ", …" at bounding box center [603, 524] width 408 height 29
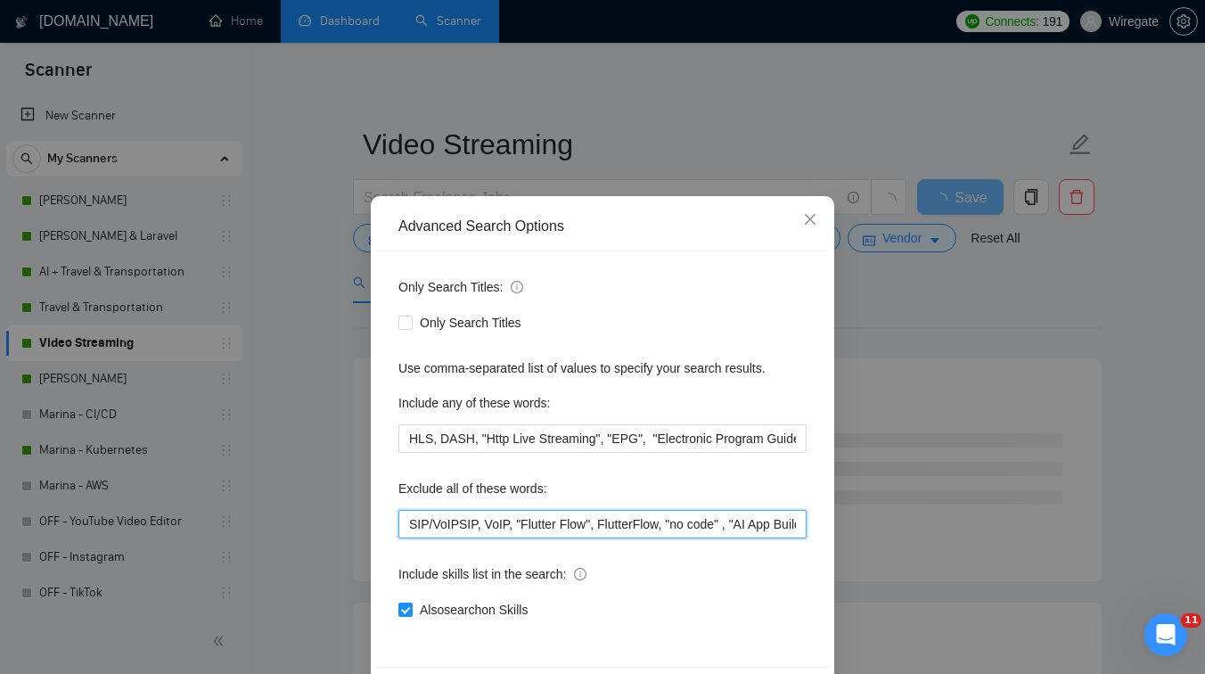
click at [453, 526] on input "SIP/VoIPSIP, VoIP, "Flutter Flow", FlutterFlow, "no code" , "AI App Builder ", …" at bounding box center [603, 524] width 408 height 29
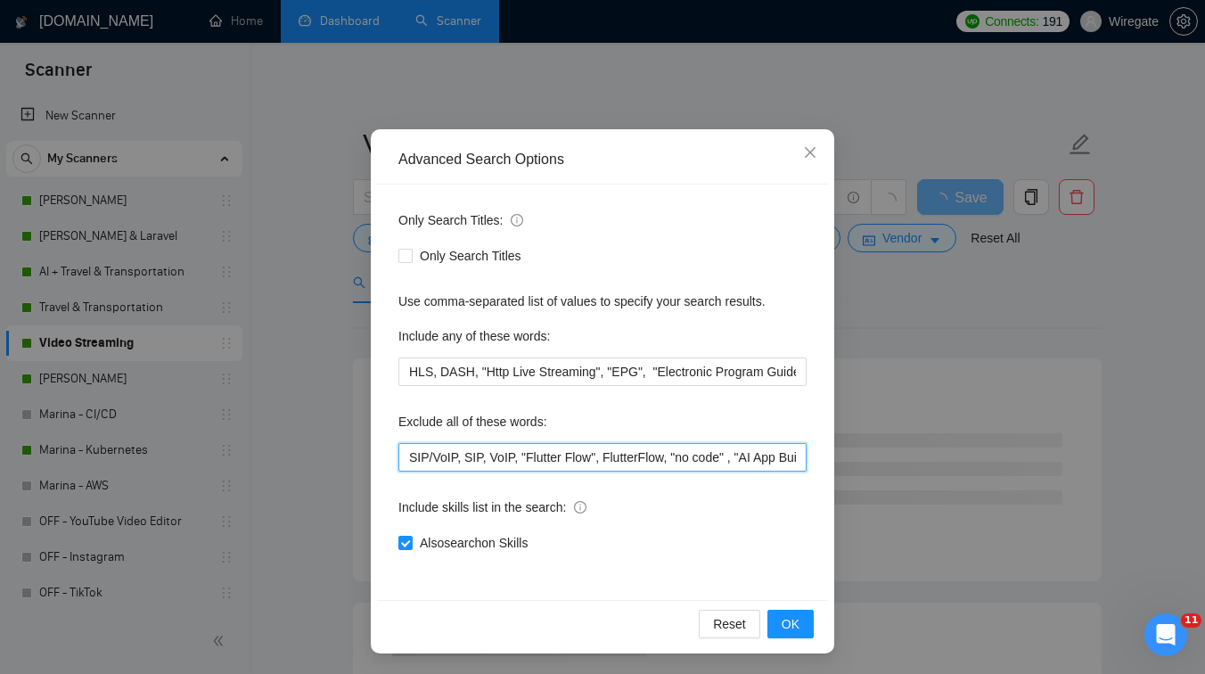
scroll to position [68, 0]
drag, startPoint x: 515, startPoint y: 457, endPoint x: 316, endPoint y: 447, distance: 200.0
click at [316, 447] on div "Advanced Search Options Only Search Titles: Only Search Titles Use comma-separa…" at bounding box center [602, 337] width 1205 height 674
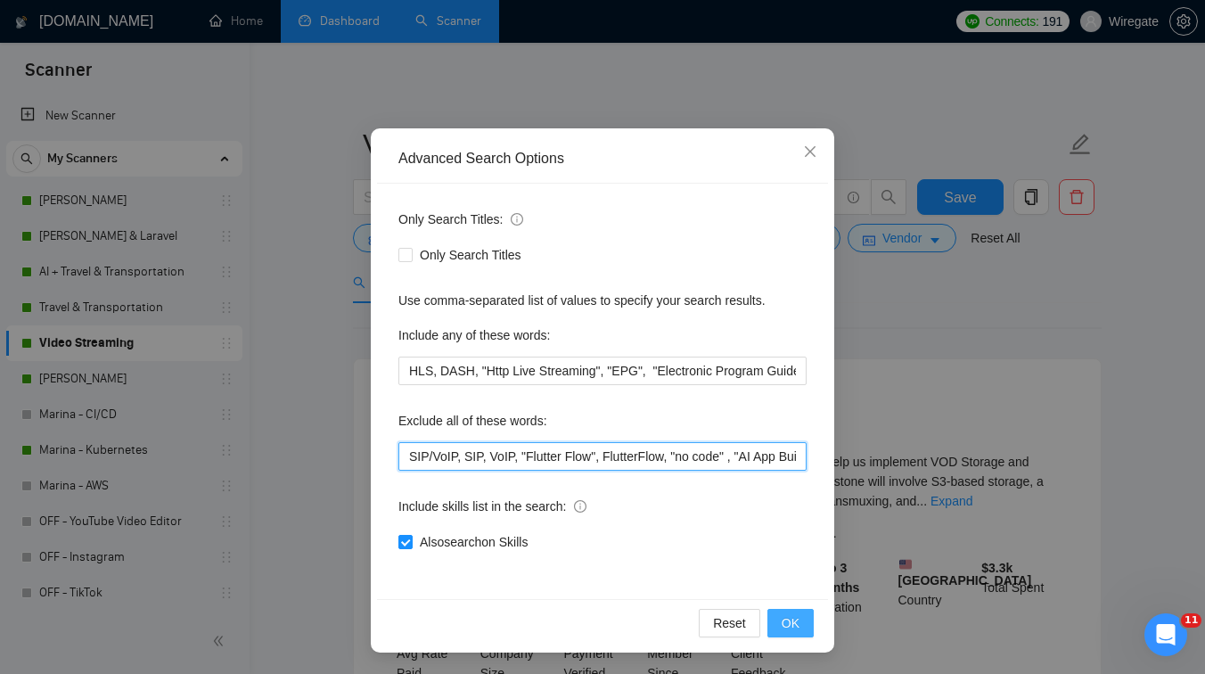
type input "SIP/VoIP, SIP, VoIP, "Flutter Flow", FlutterFlow, "no code" , "AI App Builder "…"
click at [796, 625] on span "OK" at bounding box center [791, 623] width 18 height 20
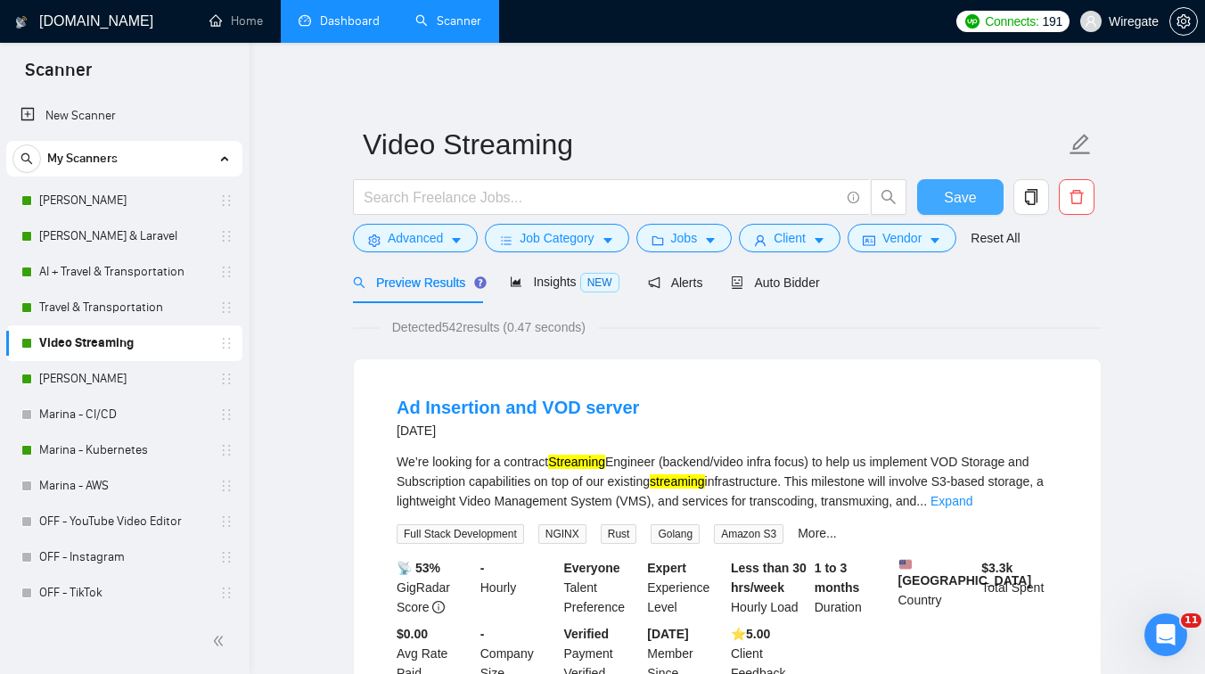
click at [960, 208] on span "Save" at bounding box center [960, 197] width 32 height 22
click at [119, 200] on link "[PERSON_NAME]" at bounding box center [123, 201] width 169 height 36
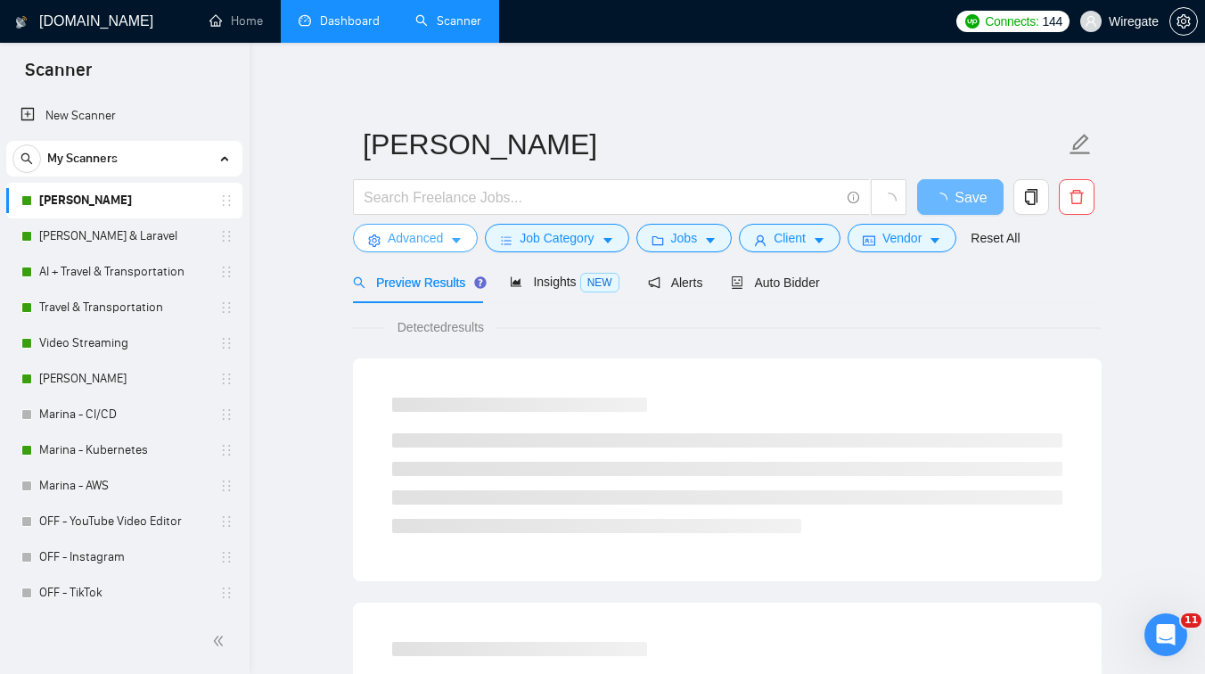
click at [388, 239] on span "Advanced" at bounding box center [415, 238] width 55 height 20
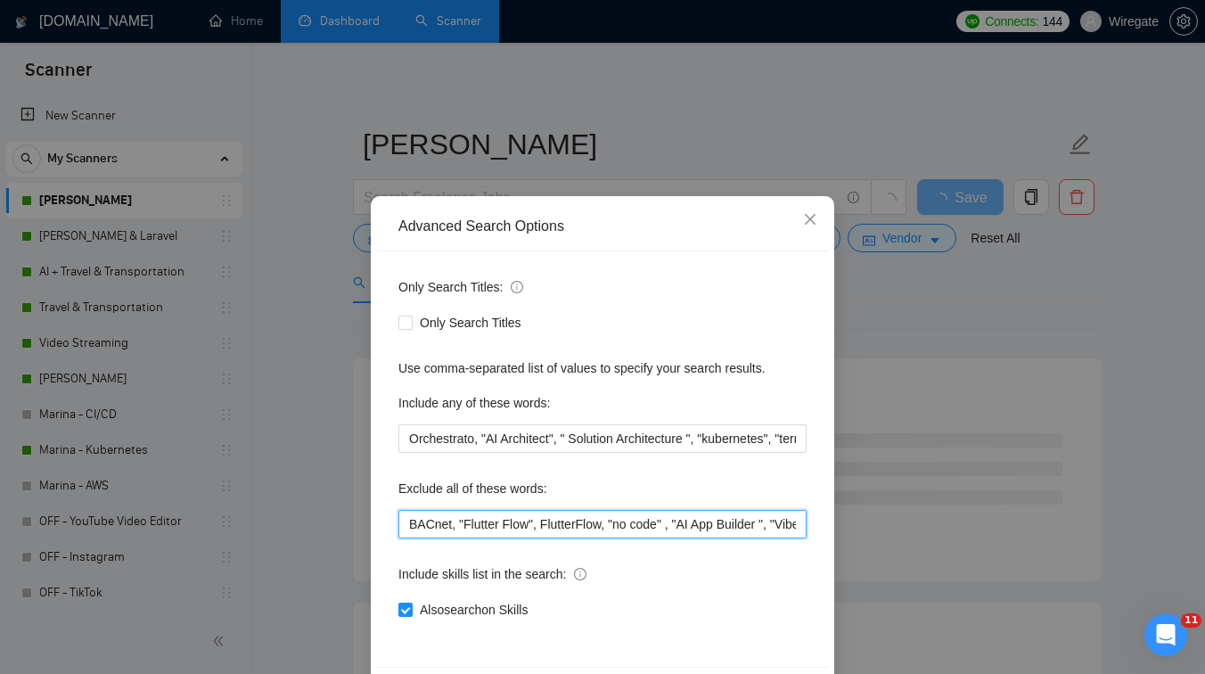
click at [400, 531] on input "BACnet, "Flutter Flow", FlutterFlow, "no code" , "AI App Builder ", "Vibe Codin…" at bounding box center [603, 524] width 408 height 29
paste input "SIP/VoIP, SIP, VoIP,"
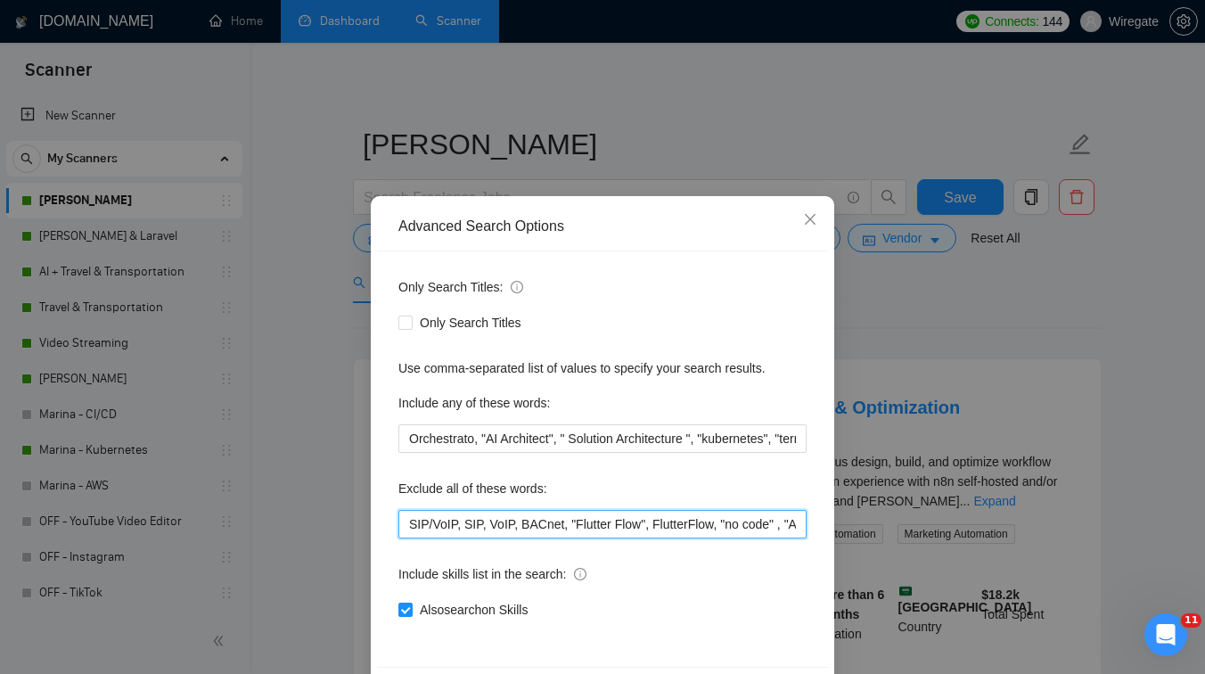
click at [610, 524] on input "SIP/VoIP, SIP, VoIP, BACnet, "Flutter Flow", FlutterFlow, "no code" , "AI App B…" at bounding box center [603, 524] width 408 height 29
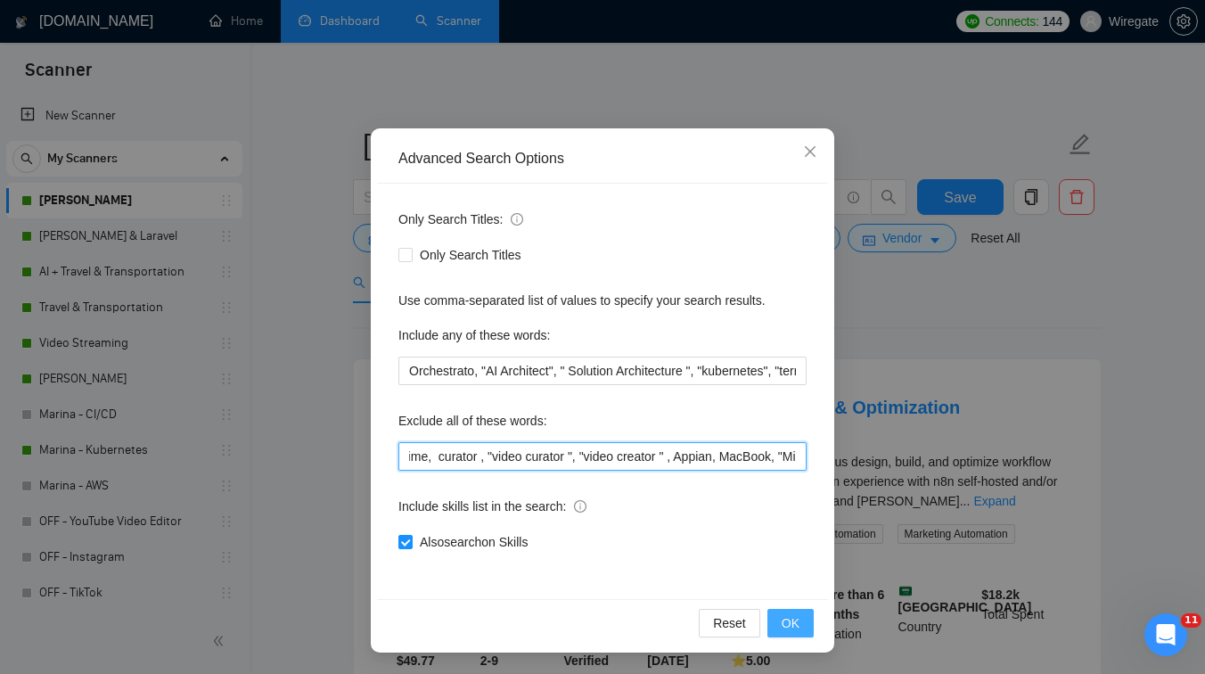
type input "SIP/VoIP, SIP, VoIP, BACnet, "Flutter Flow", FlutterFlow, "no code" , "AI App B…"
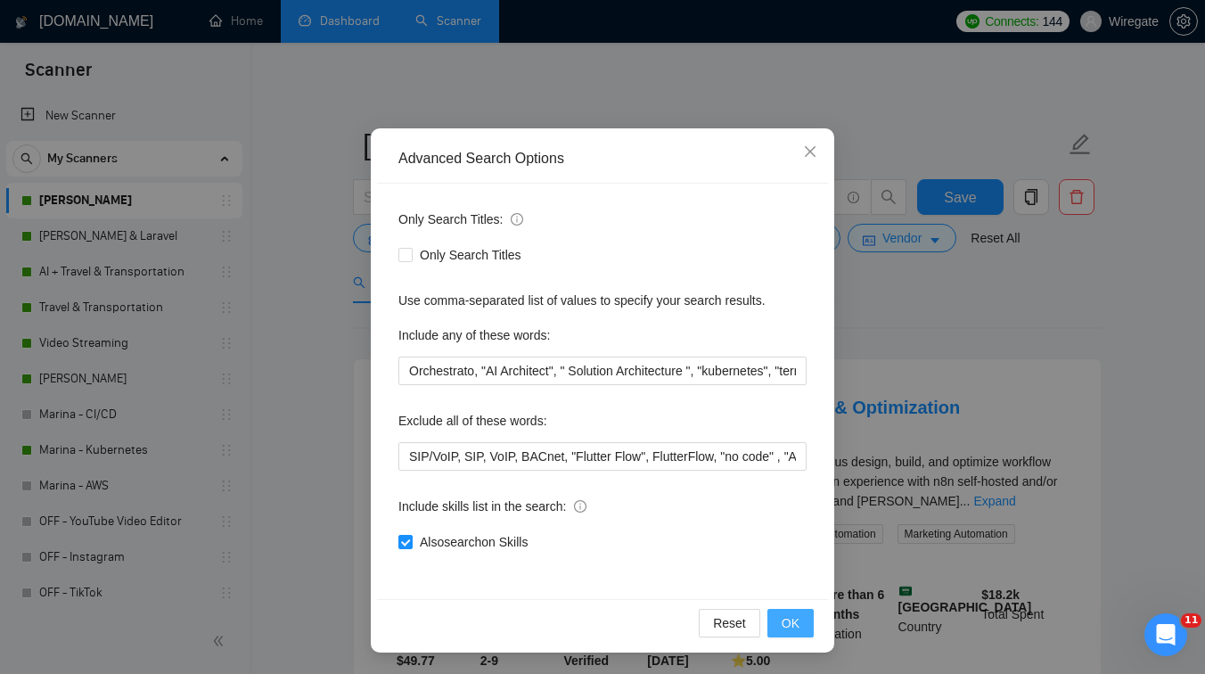
click at [788, 617] on span "OK" at bounding box center [791, 623] width 18 height 20
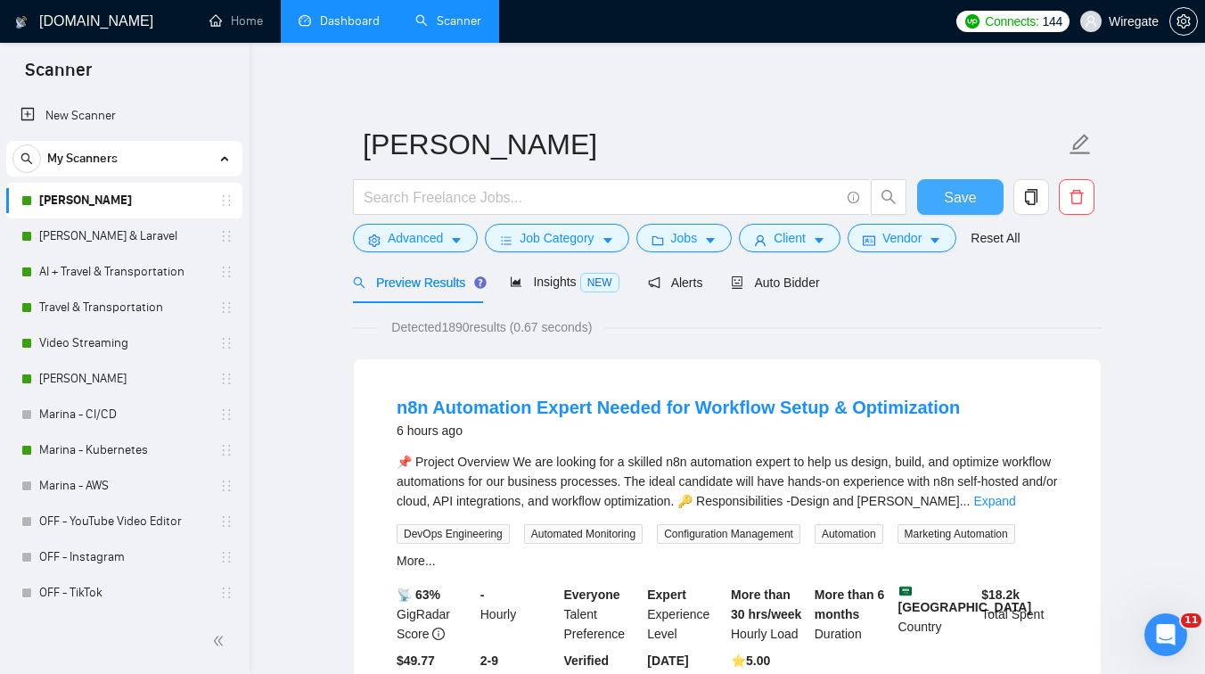
click at [949, 201] on span "Save" at bounding box center [960, 197] width 32 height 22
click at [149, 246] on link "[PERSON_NAME] & Laravel" at bounding box center [123, 236] width 169 height 36
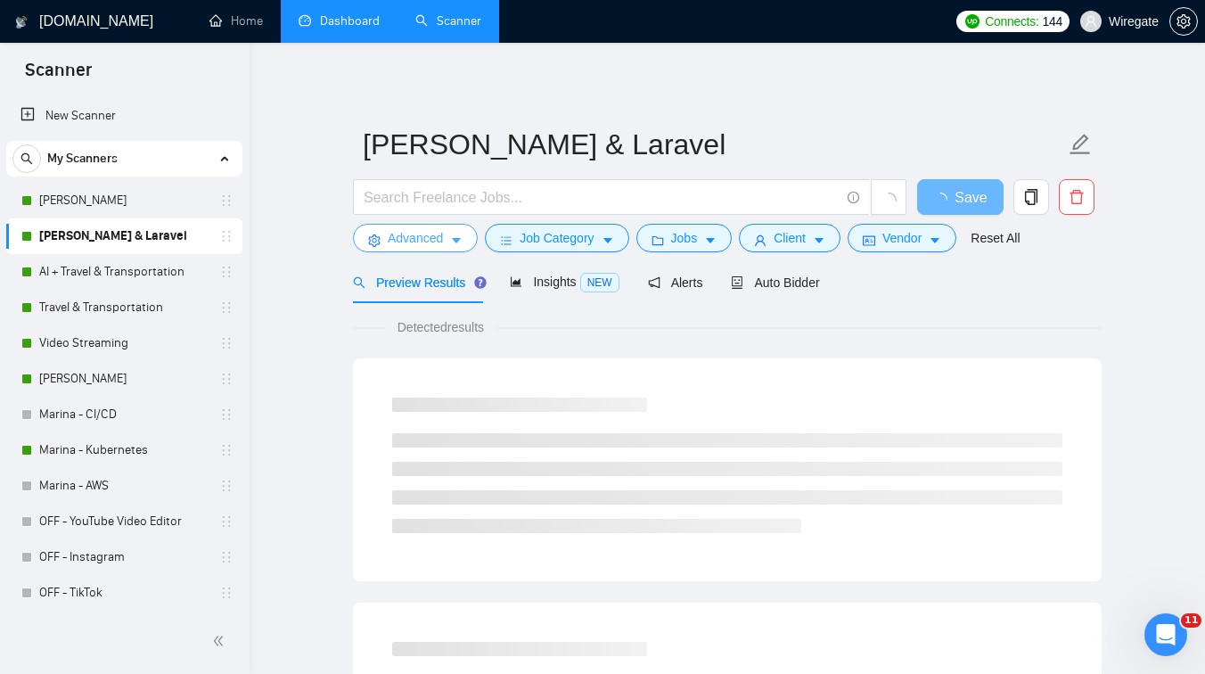
click at [407, 243] on span "Advanced" at bounding box center [415, 238] width 55 height 20
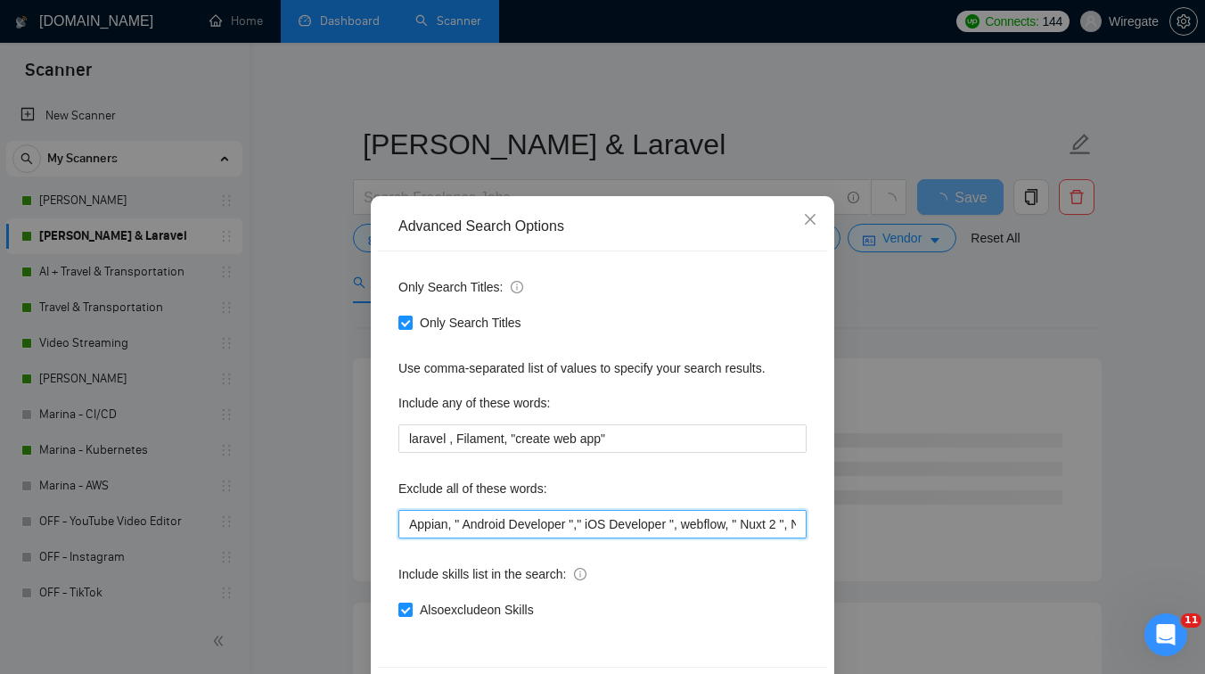
click at [403, 530] on input "Appian, " Android Developer "," iOS Developer ", webflow, " Nuxt 2 ", Nuxt, "Ex…" at bounding box center [603, 524] width 408 height 29
paste input "SIP/VoIP, SIP, VoIP,"
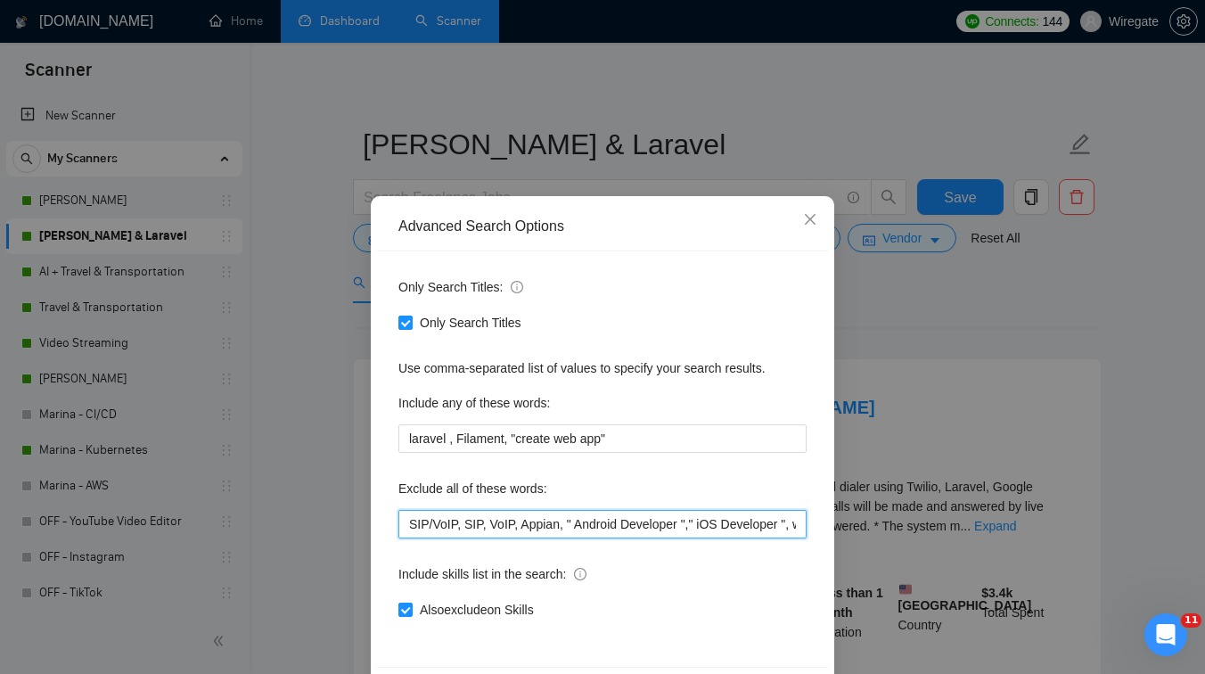
scroll to position [68, 0]
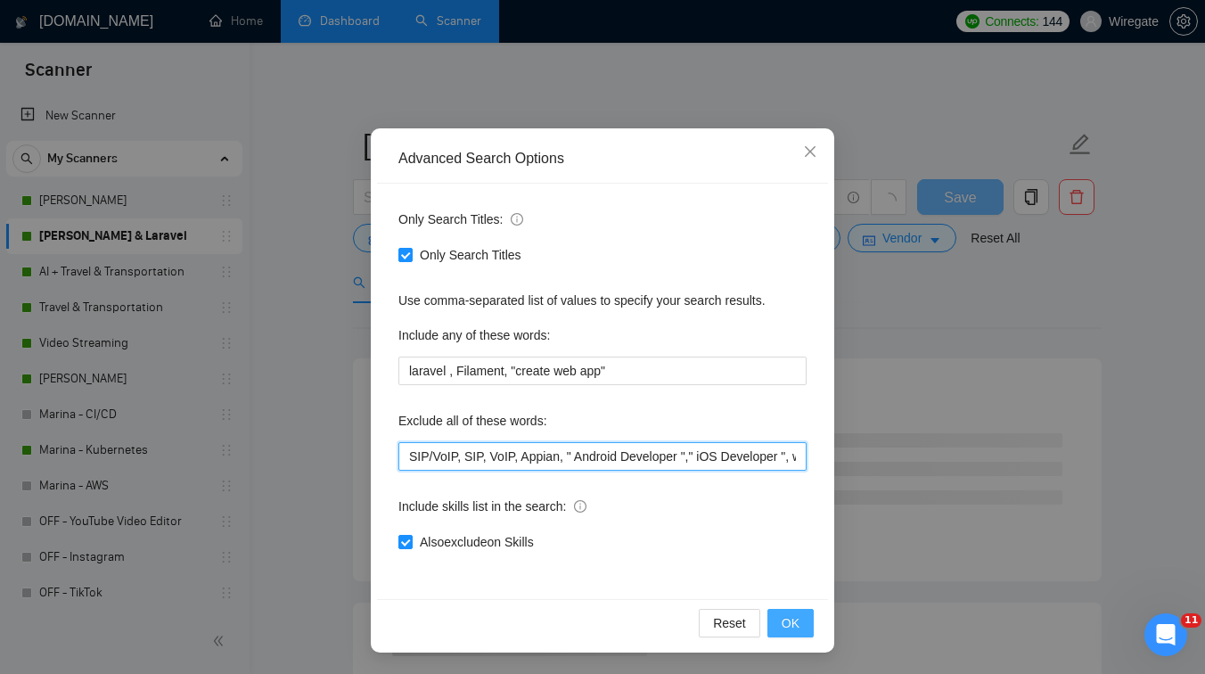
type input "SIP/VoIP, SIP, VoIP, Appian, " Android Developer "," iOS Developer ", webflow, …"
click at [806, 617] on button "OK" at bounding box center [791, 623] width 46 height 29
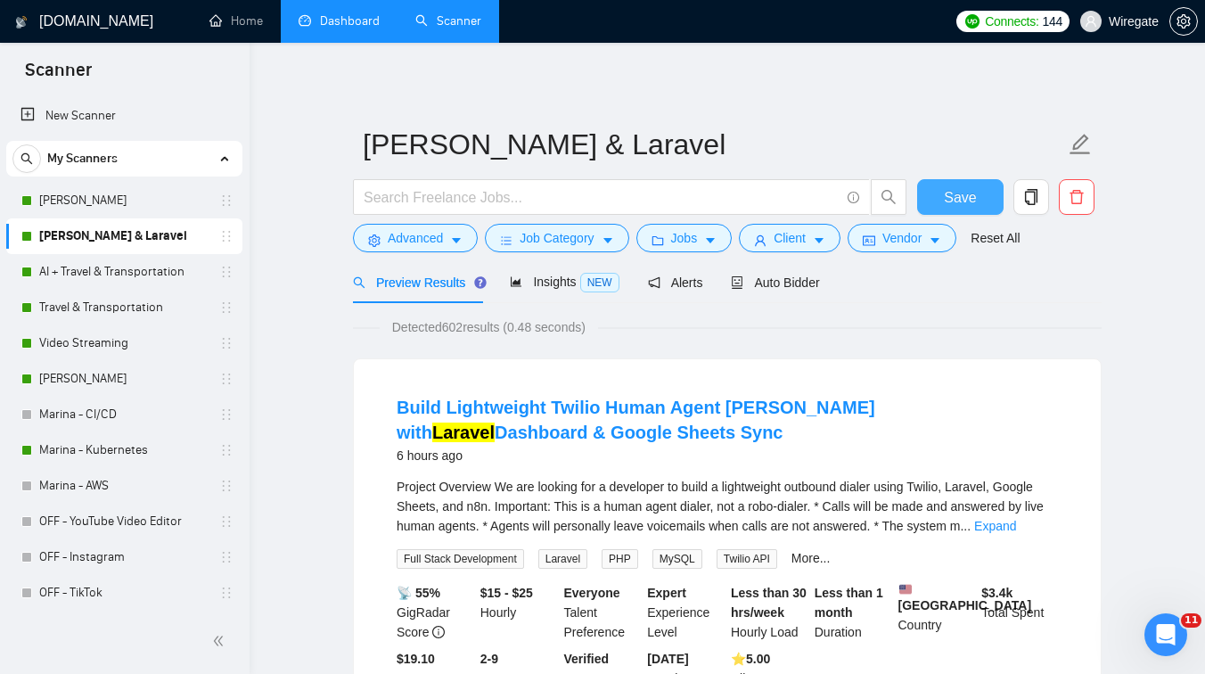
click at [960, 203] on span "Save" at bounding box center [960, 197] width 32 height 22
click at [120, 265] on link "AI + Travel & Transportation" at bounding box center [123, 272] width 169 height 36
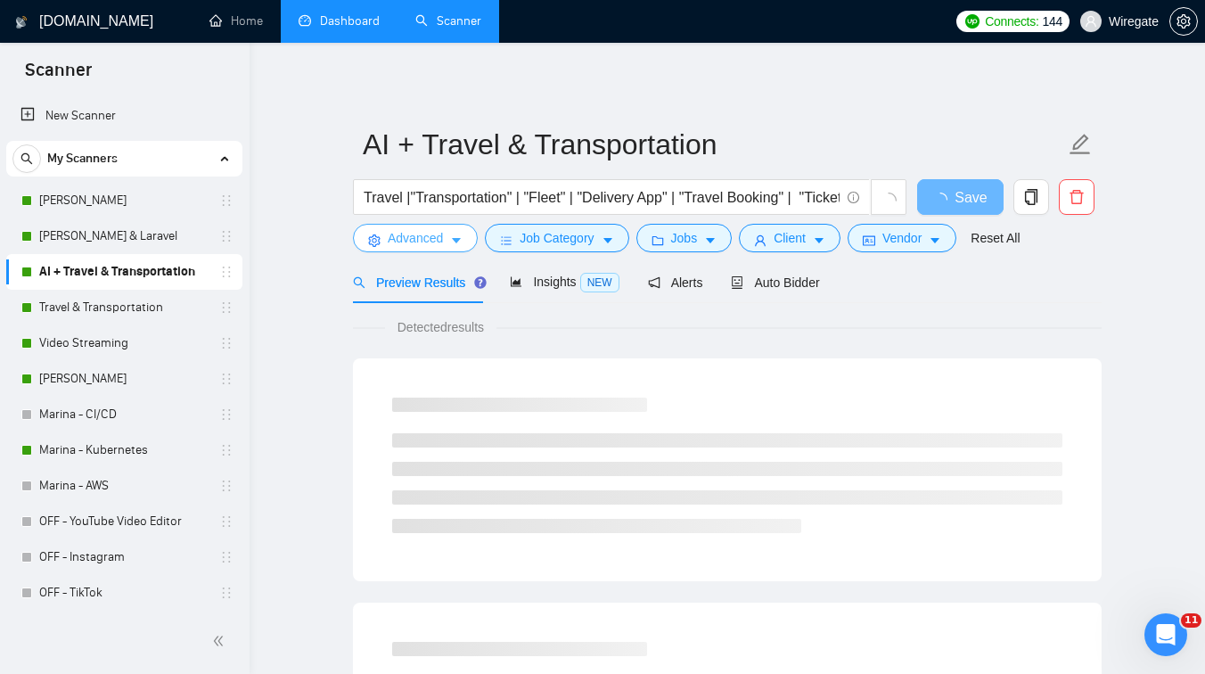
click at [435, 242] on span "Advanced" at bounding box center [415, 238] width 55 height 20
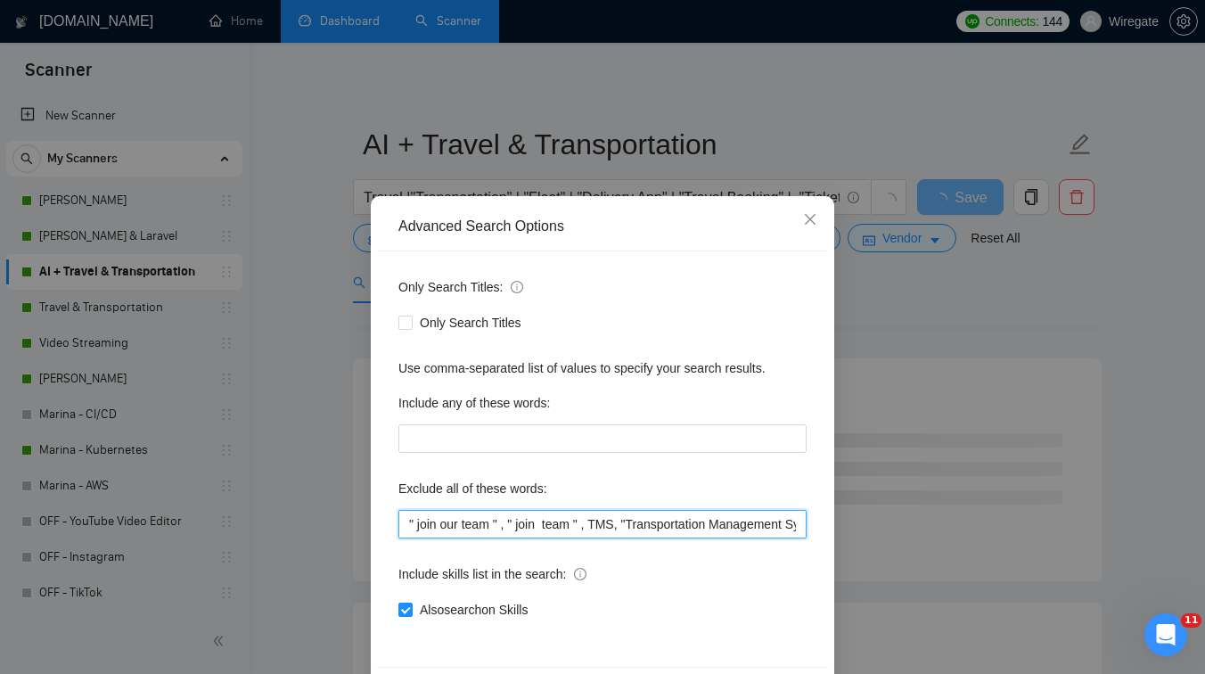
click at [406, 526] on input "" join our team " , " join team " , TMS, "Transportation Management System" ,"l…" at bounding box center [603, 524] width 408 height 29
paste input "SIP/VoIP, SIP, VoIP,"
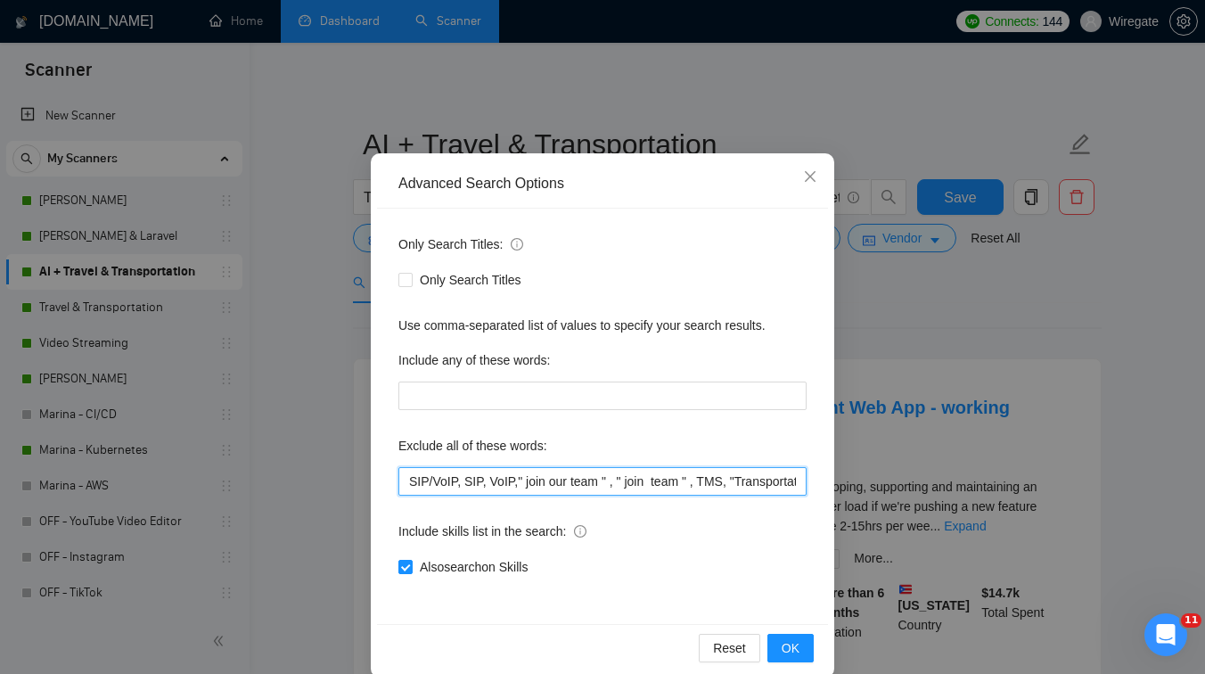
scroll to position [68, 0]
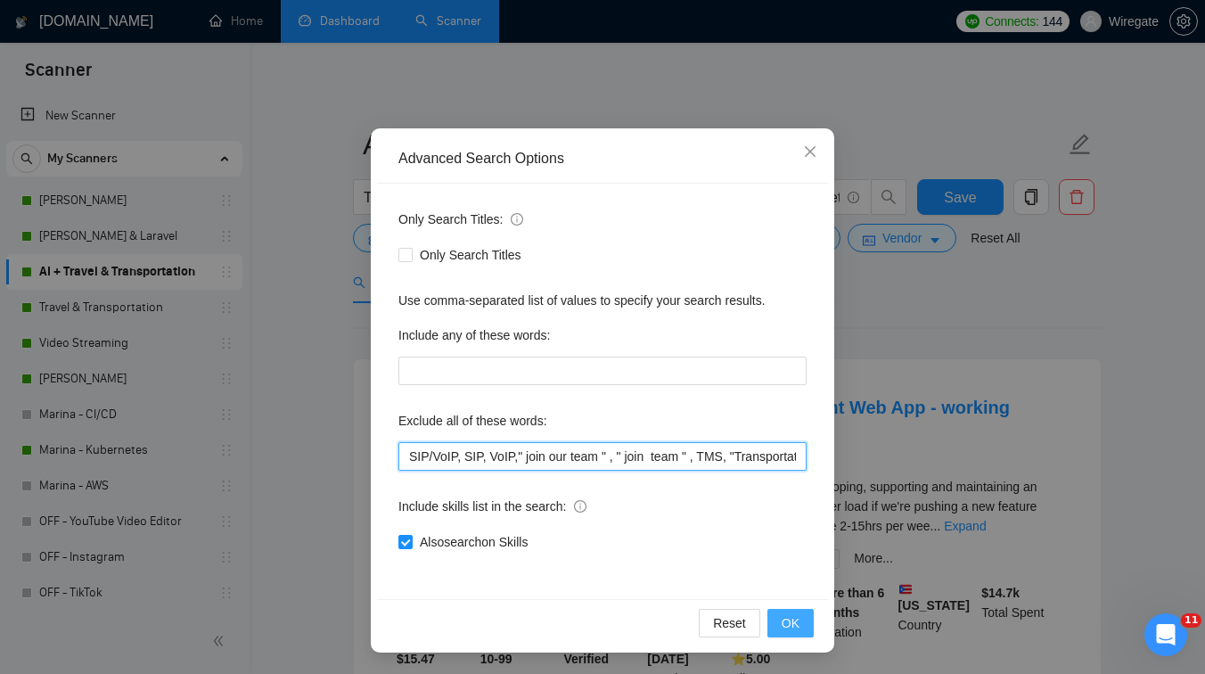
type input "SIP/VoIP, SIP, VoIP," join our team " , " join team " , TMS, "Transportation Ma…"
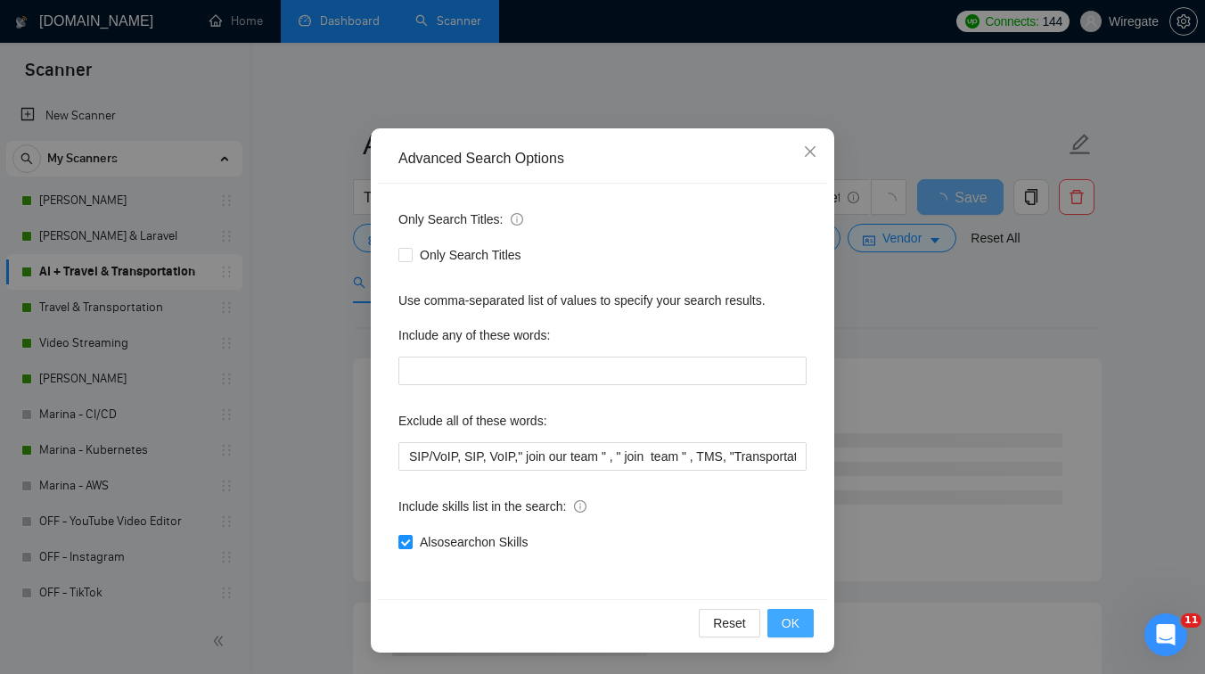
click at [778, 621] on button "OK" at bounding box center [791, 623] width 46 height 29
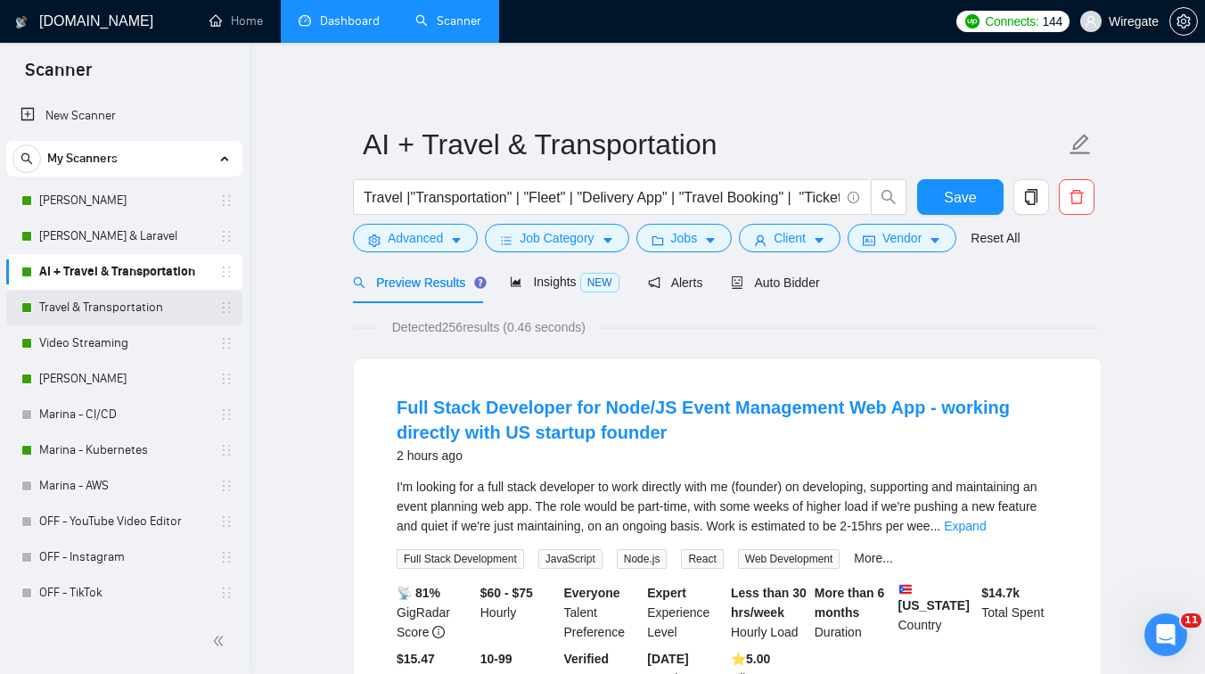
click at [108, 304] on link "Travel & Transportation" at bounding box center [123, 308] width 169 height 36
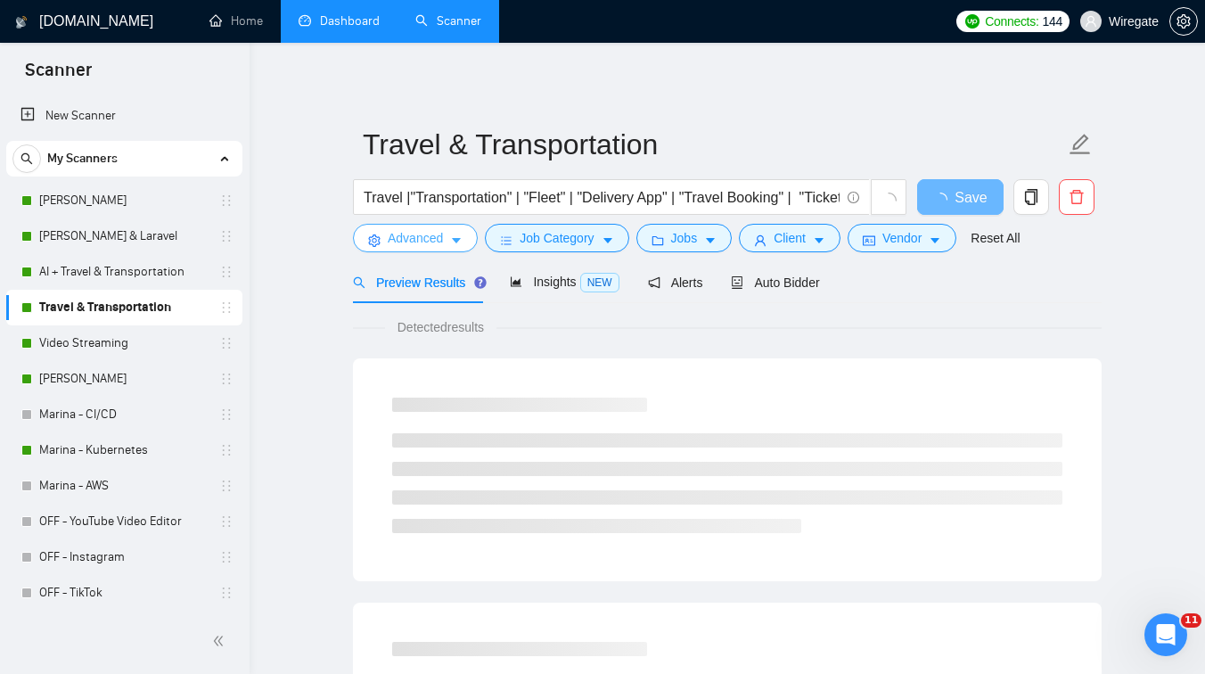
click at [455, 234] on span "caret-down" at bounding box center [456, 240] width 12 height 13
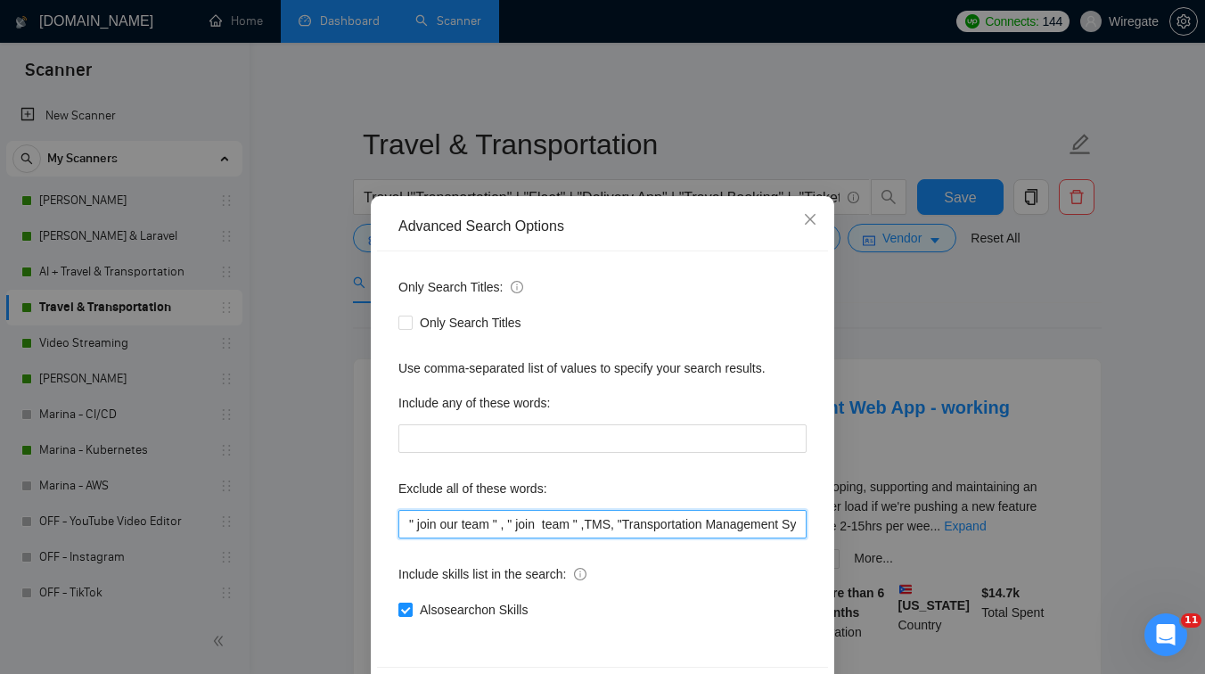
click at [403, 531] on input "" join our team " , " join team " ,TMS, "Transportation Management System" ,"le…" at bounding box center [603, 524] width 408 height 29
paste input "SIP/VoIP, SIP, VoIP,"
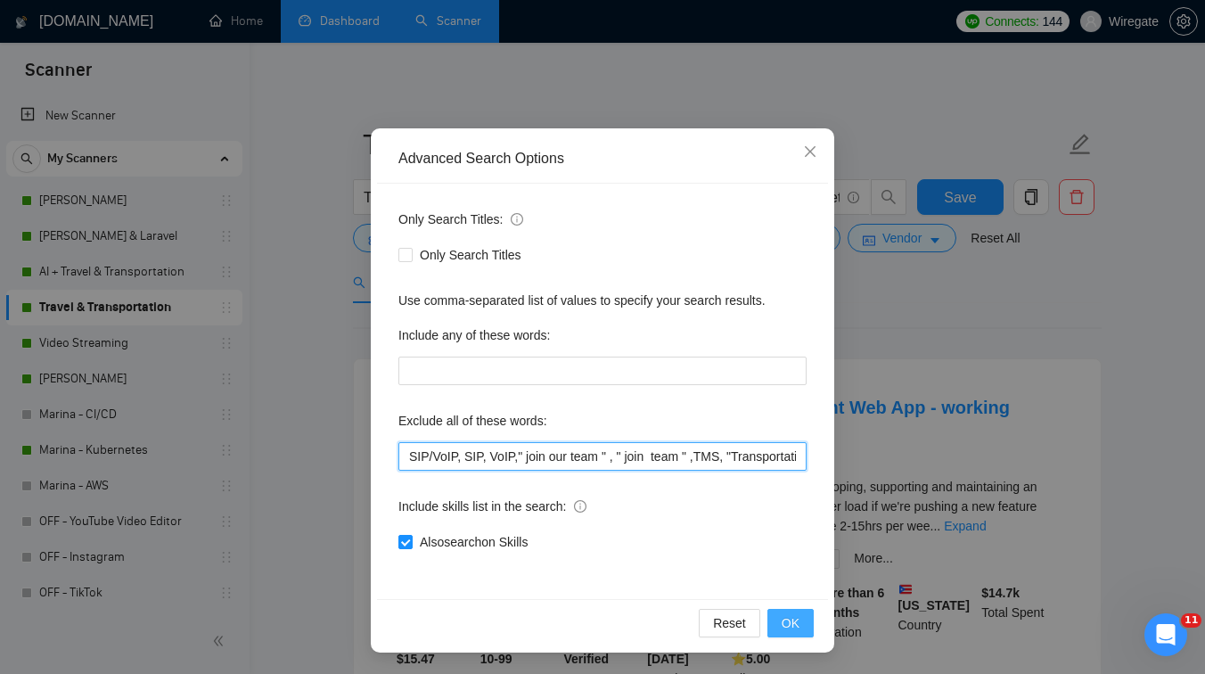
type input "SIP/VoIP, SIP, VoIP," join our team " , " join team " ,TMS, "Transportation Man…"
click at [800, 629] on button "OK" at bounding box center [791, 623] width 46 height 29
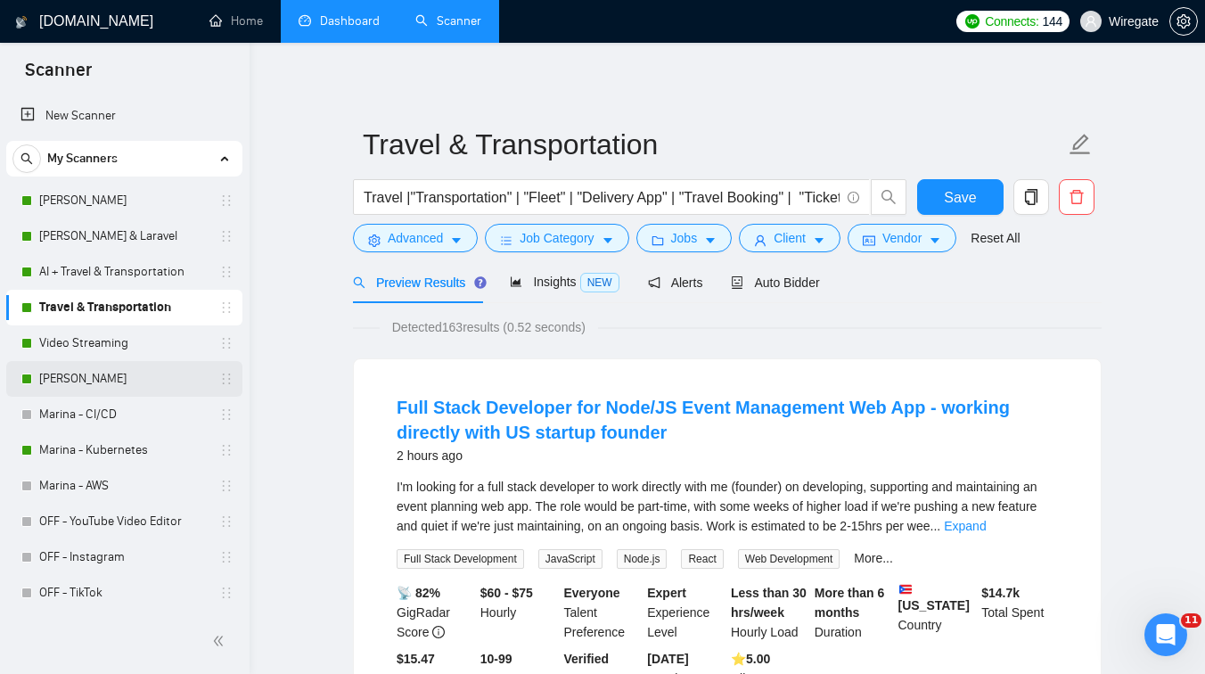
click at [126, 374] on link "[PERSON_NAME]" at bounding box center [123, 379] width 169 height 36
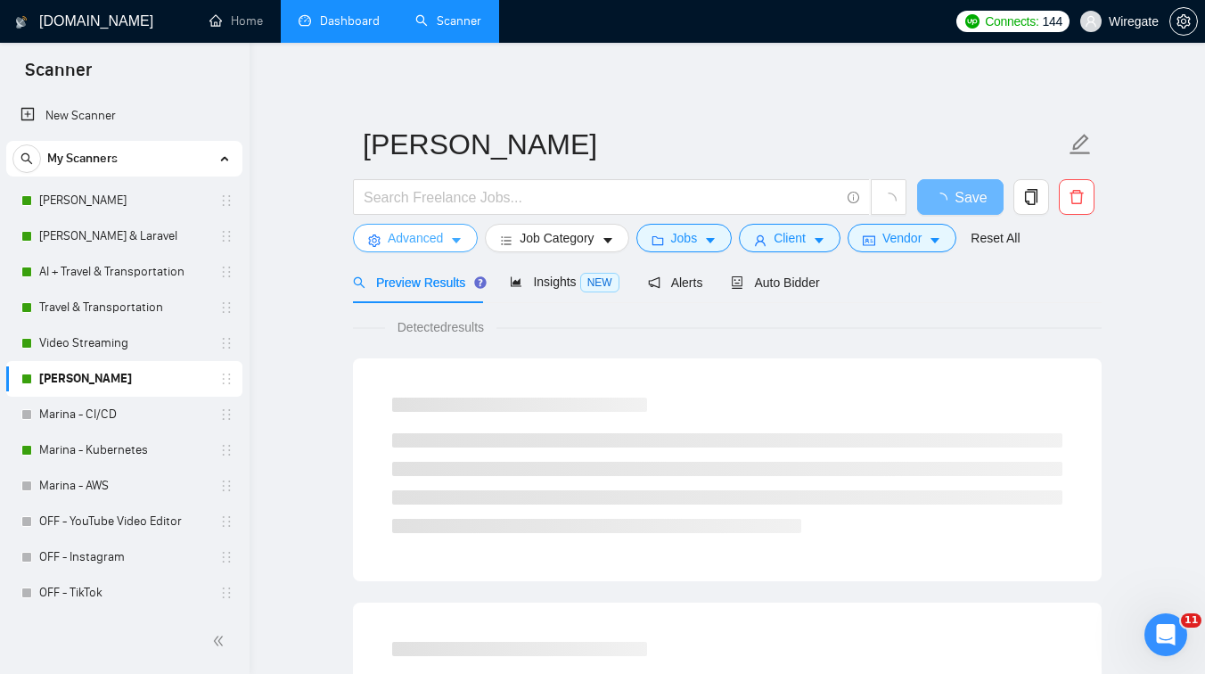
click at [417, 240] on span "Advanced" at bounding box center [415, 238] width 55 height 20
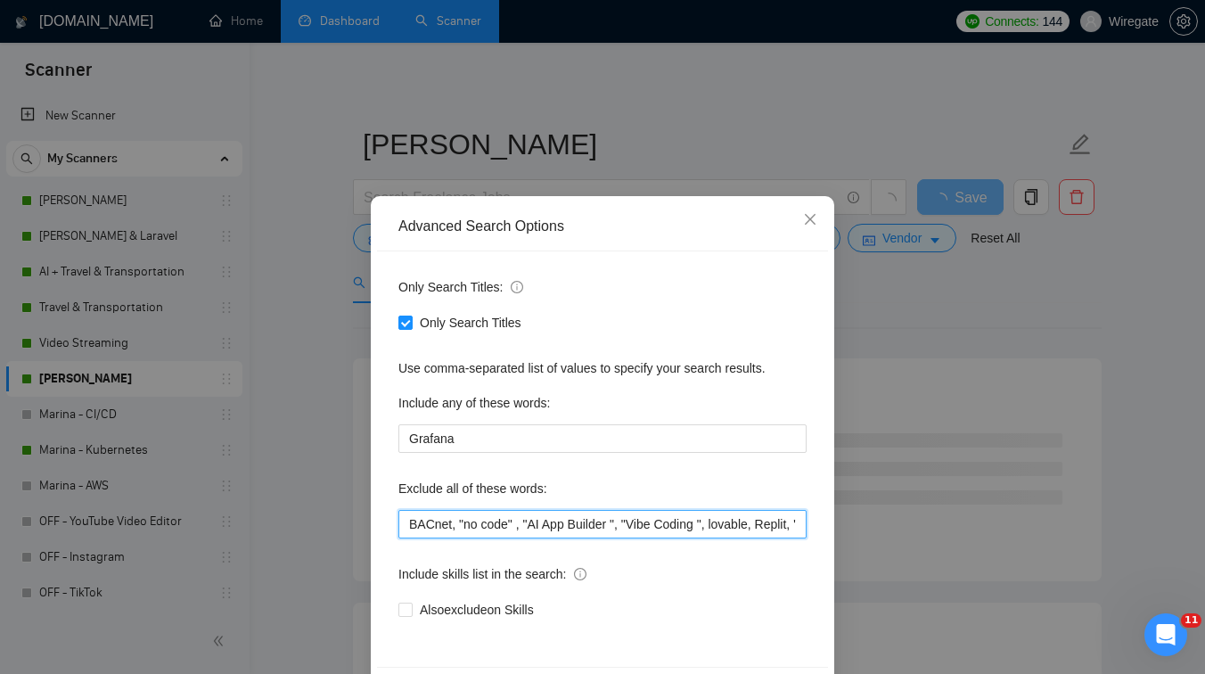
click at [401, 522] on input "BACnet, "no code" , "AI App Builder ", "Vibe Coding ", lovable, Replit, " [DOMA…" at bounding box center [603, 524] width 408 height 29
paste input "SIP/VoIP, SIP, VoIP,"
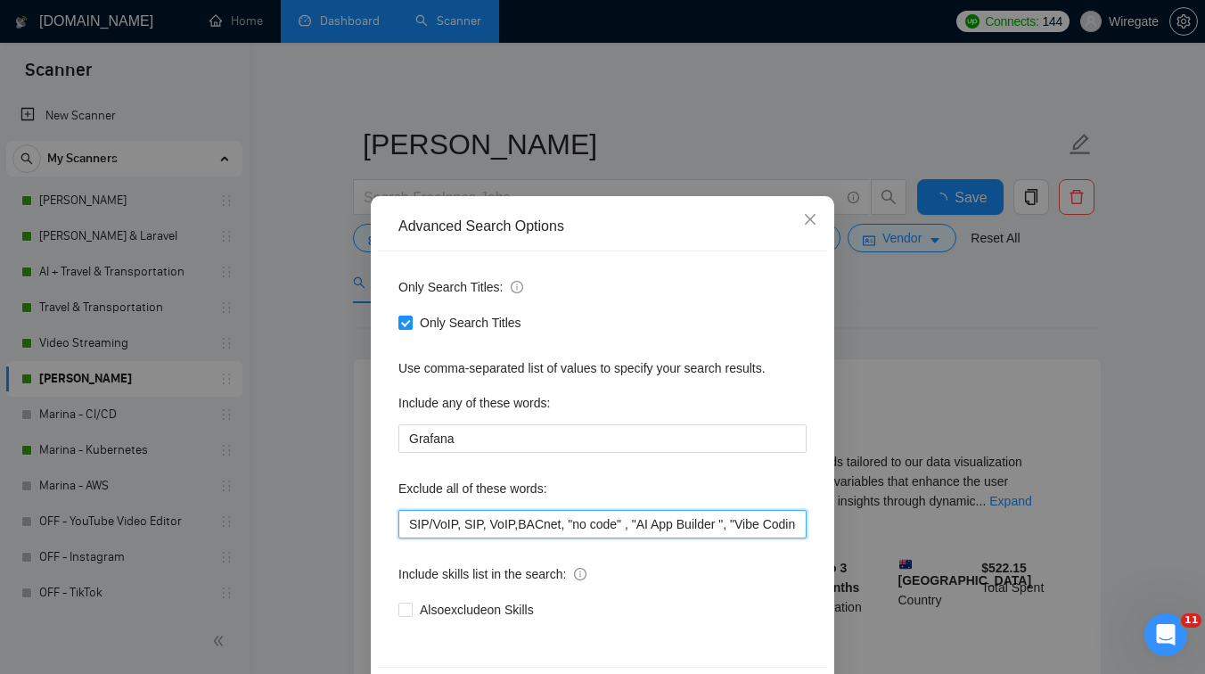
scroll to position [68, 0]
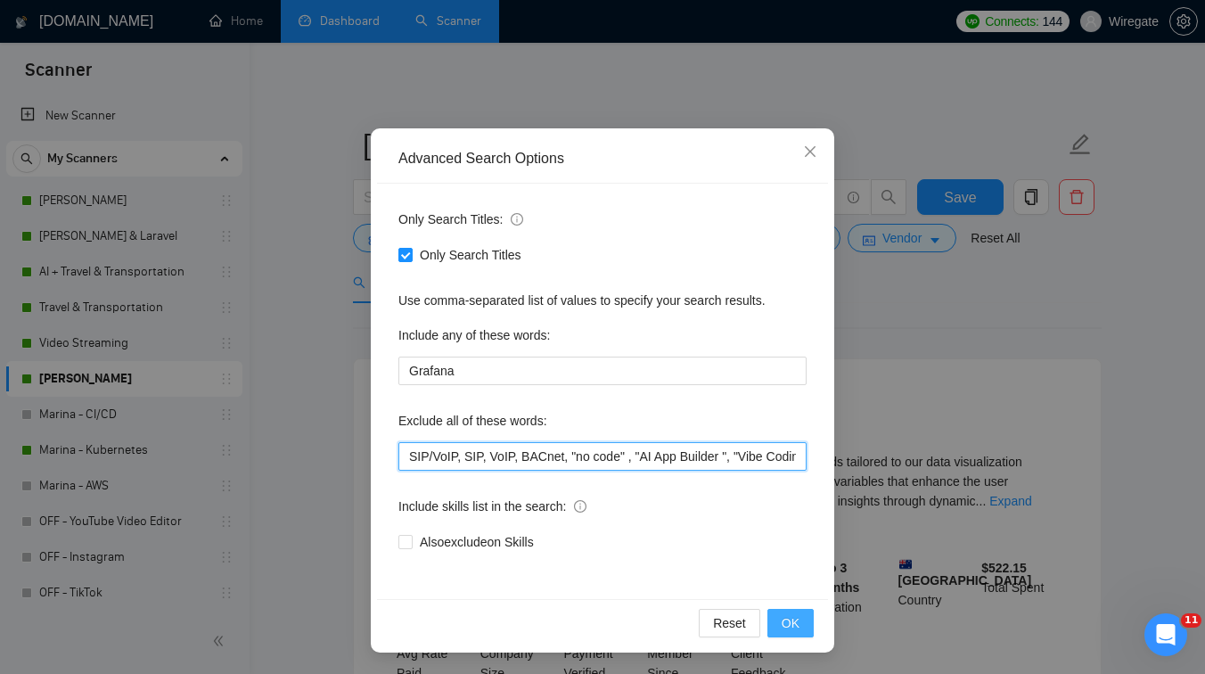
type input "SIP/VoIP, SIP, VoIP, BACnet, "no code" , "AI App Builder ", "Vibe Coding ", lov…"
click at [795, 614] on span "OK" at bounding box center [791, 623] width 18 height 20
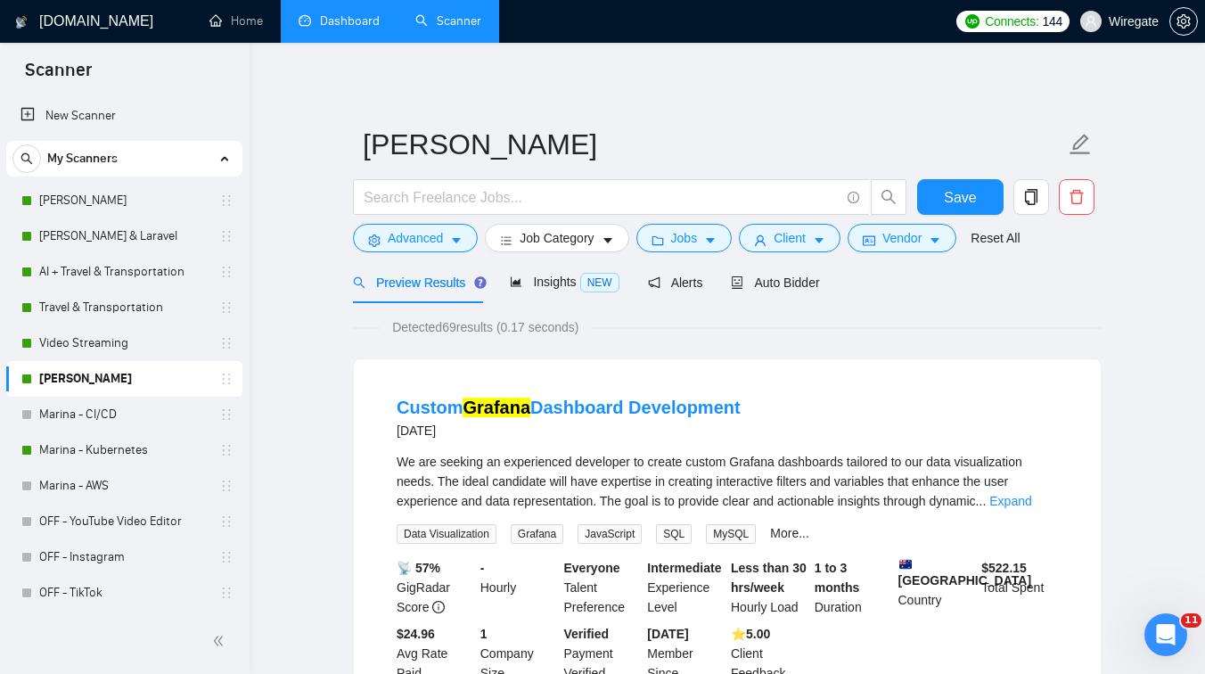
scroll to position [0, 0]
click at [348, 16] on link "Dashboard" at bounding box center [339, 20] width 81 height 15
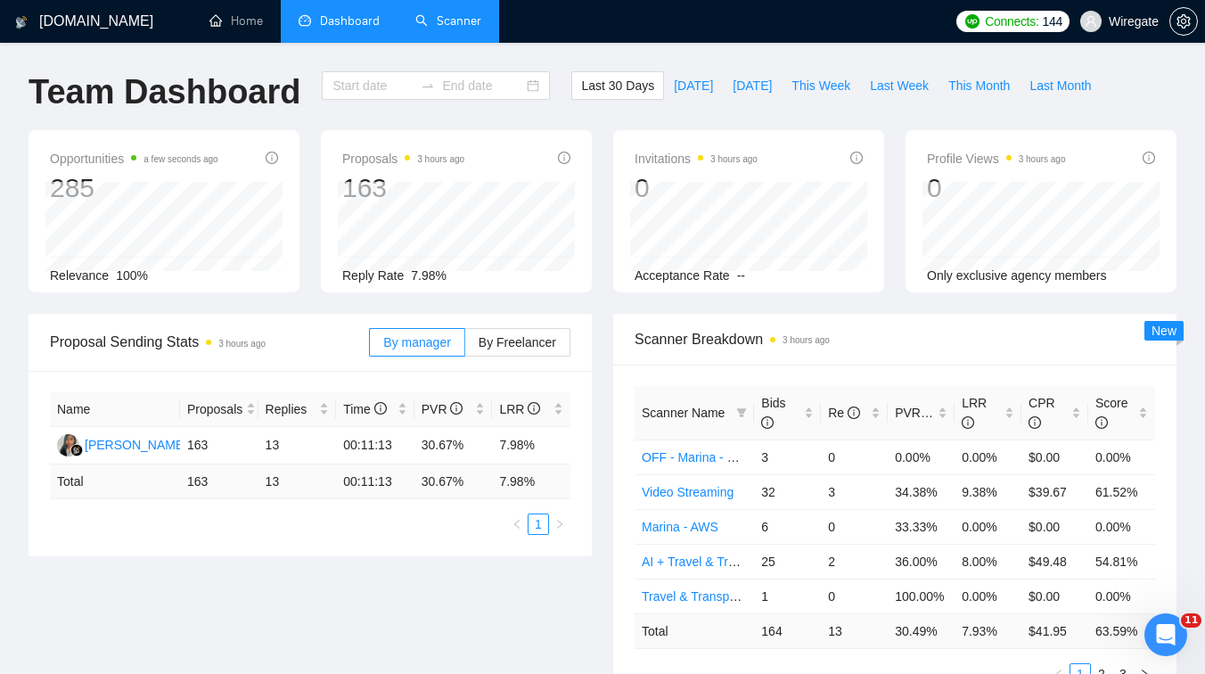
type input "[DATE]"
